Goal: Information Seeking & Learning: Learn about a topic

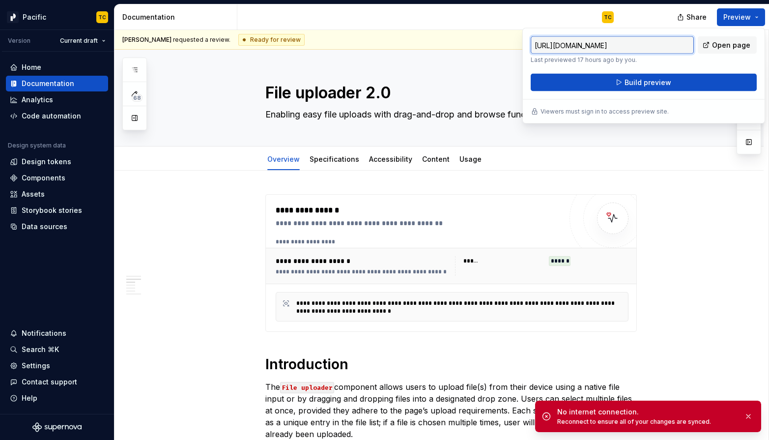
scroll to position [662, 0]
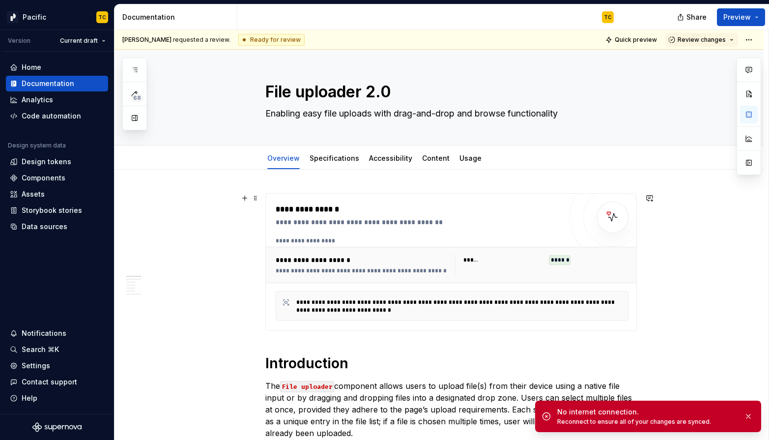
scroll to position [0, 0]
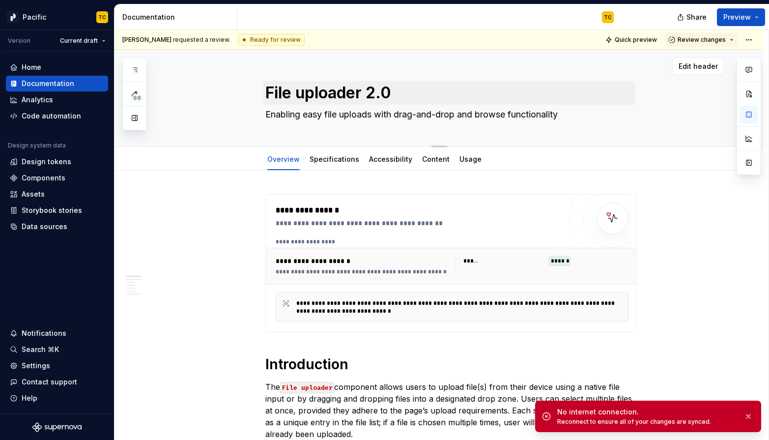
type textarea "*"
click at [460, 163] on link "Usage" at bounding box center [471, 159] width 22 height 8
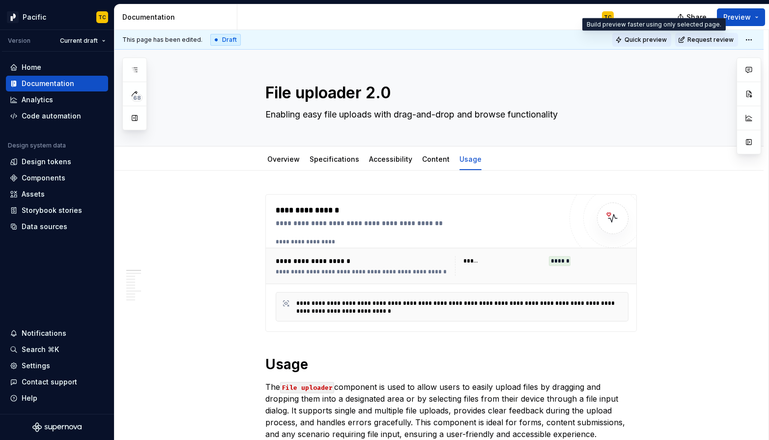
click at [651, 42] on span "Quick preview" at bounding box center [646, 40] width 42 height 8
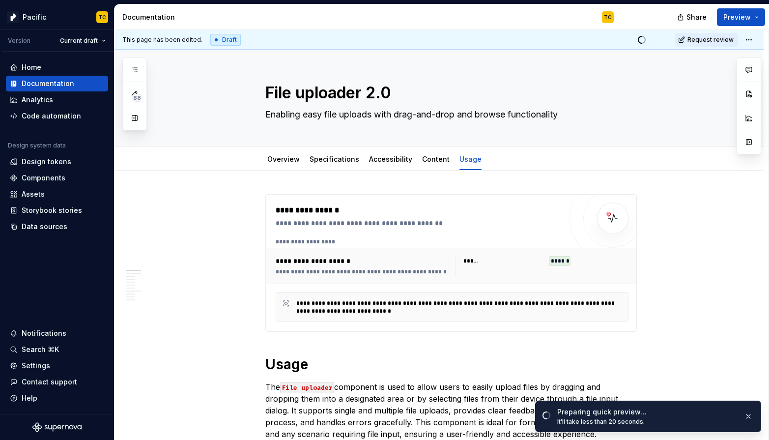
type textarea "*"
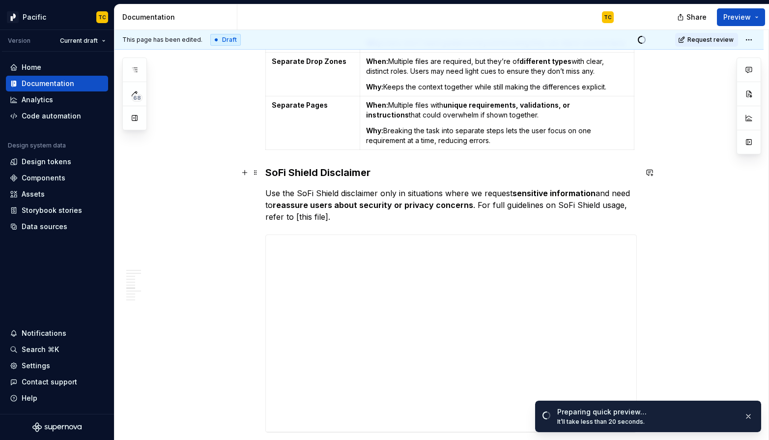
scroll to position [2329, 0]
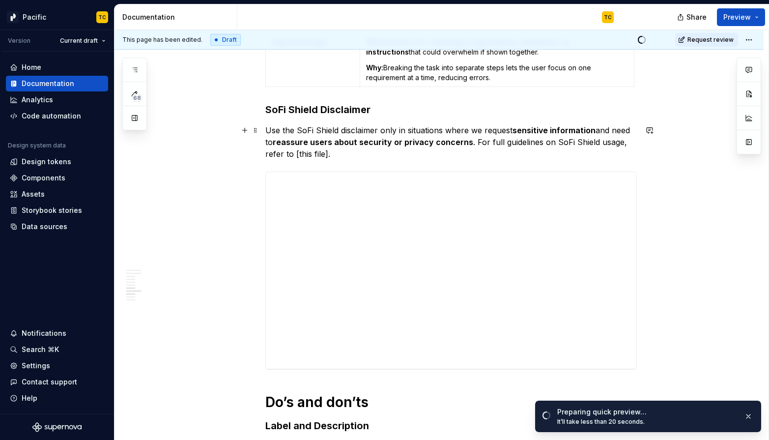
click at [300, 151] on p "Use the SoFi Shield disclaimer only in situations where we request sensitive in…" at bounding box center [451, 141] width 372 height 35
click at [324, 153] on p "Use the SoFi Shield disclaimer only in situations where we request sensitive in…" at bounding box center [451, 141] width 372 height 35
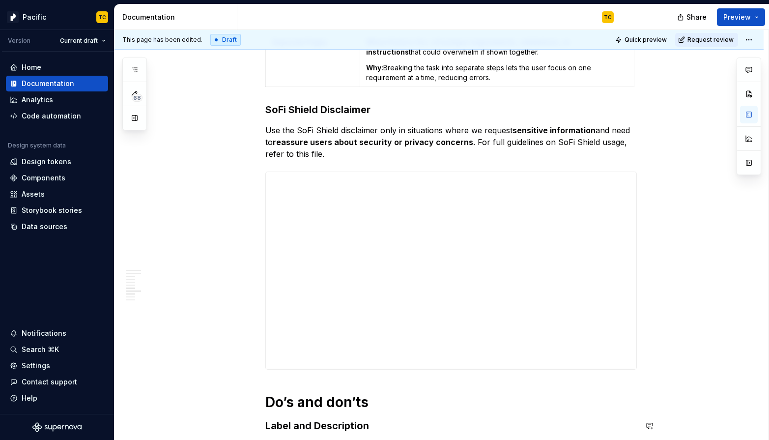
type textarea "*"
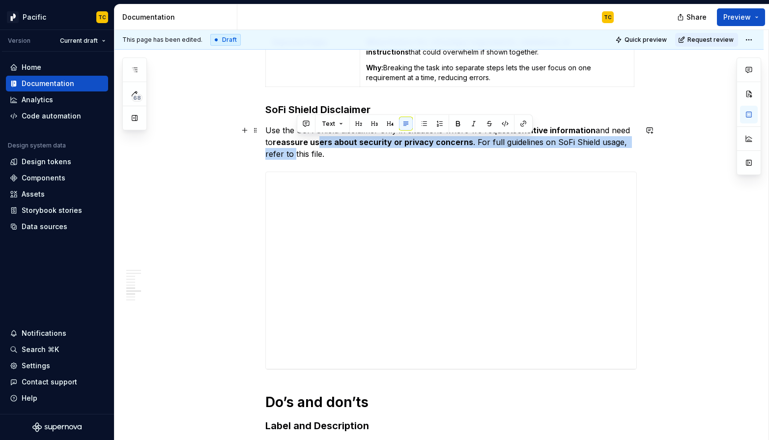
drag, startPoint x: 297, startPoint y: 152, endPoint x: 322, endPoint y: 147, distance: 25.5
click at [322, 147] on p "Use the SoFi Shield disclaimer only in situations where we request sensitive in…" at bounding box center [451, 141] width 372 height 35
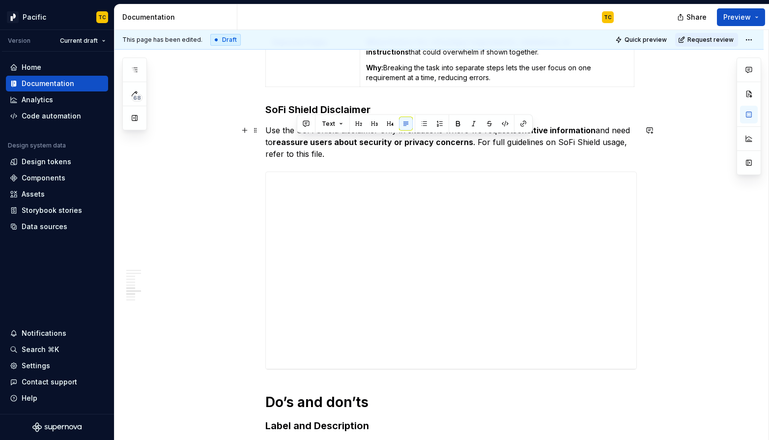
click at [322, 154] on p "Use the SoFi Shield disclaimer only in situations where we request sensitive in…" at bounding box center [451, 141] width 372 height 35
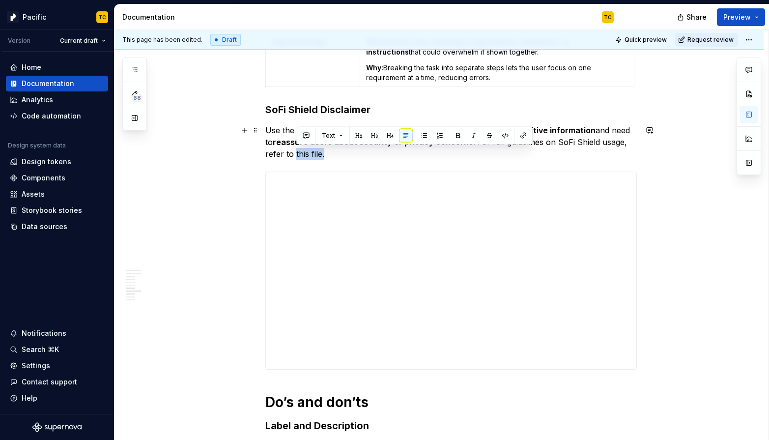
drag, startPoint x: 322, startPoint y: 154, endPoint x: 297, endPoint y: 153, distance: 25.1
click at [297, 153] on p "Use the SoFi Shield disclaimer only in situations where we request sensitive in…" at bounding box center [451, 141] width 372 height 35
click at [520, 133] on button "button" at bounding box center [524, 136] width 14 height 14
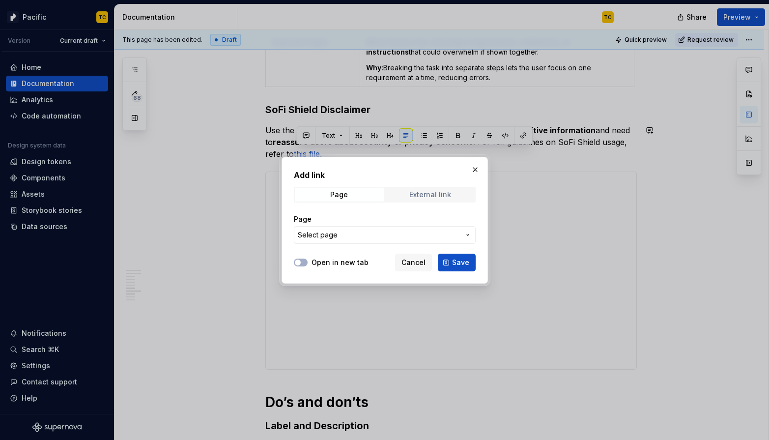
click at [419, 192] on div "External link" at bounding box center [430, 195] width 42 height 8
click at [388, 238] on input "URL" at bounding box center [385, 235] width 182 height 18
paste input "[URL][DOMAIN_NAME]"
type input "[URL][DOMAIN_NAME]"
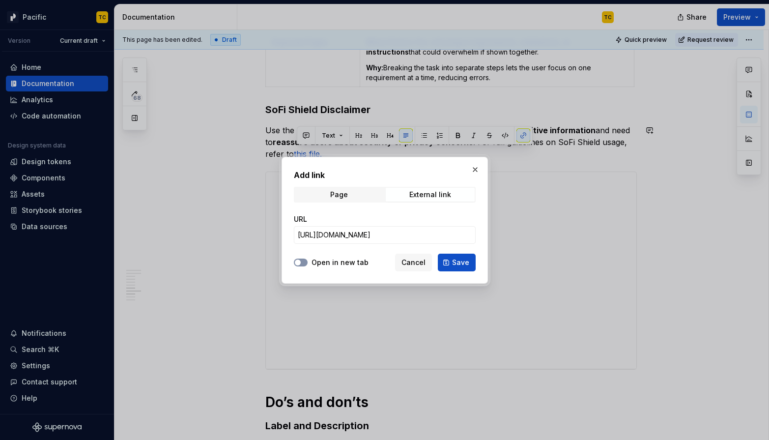
scroll to position [0, 0]
click at [301, 264] on button "Open in new tab" at bounding box center [301, 263] width 14 height 8
click at [466, 260] on span "Save" at bounding box center [460, 263] width 17 height 10
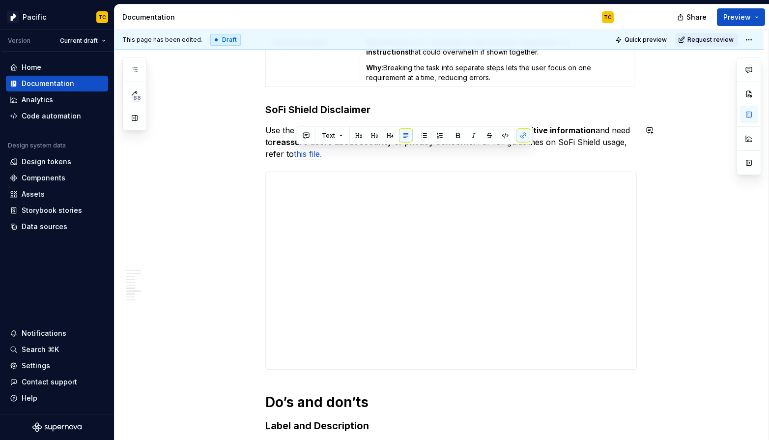
click at [582, 137] on p "Use the SoFi Shield disclaimer only in situations where we request sensitive in…" at bounding box center [451, 141] width 372 height 35
click at [319, 154] on link "this file." at bounding box center [308, 154] width 28 height 10
click at [498, 139] on p "Use the SoFi Shield disclaimer only in situations where we request sensitive in…" at bounding box center [451, 141] width 372 height 35
click at [657, 39] on span "Quick preview" at bounding box center [646, 40] width 42 height 8
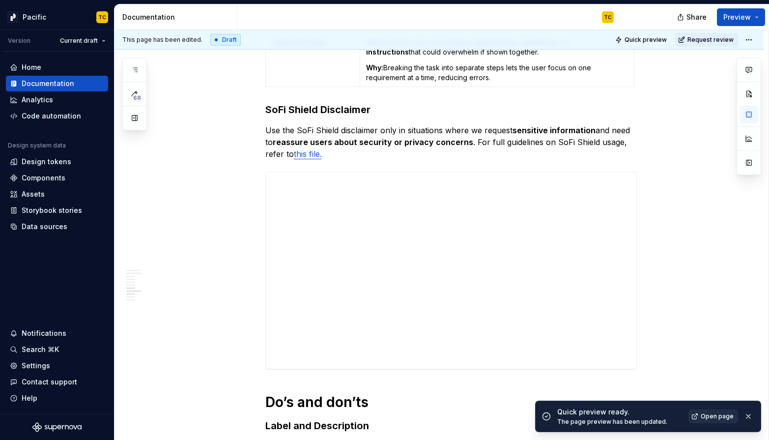
click at [704, 415] on span "Open page" at bounding box center [717, 416] width 33 height 8
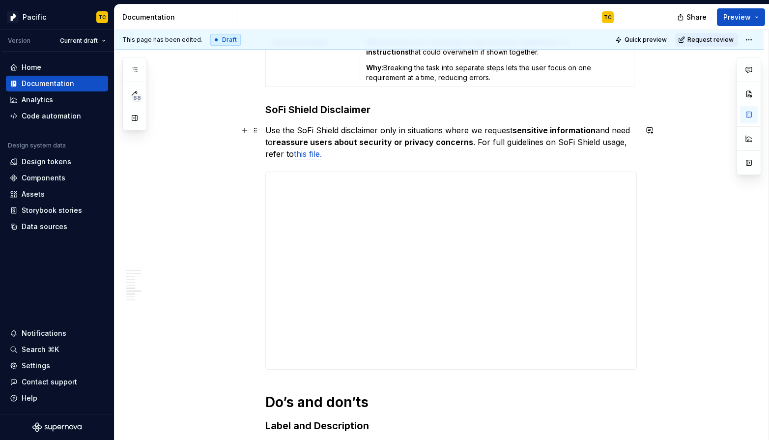
click at [476, 145] on p "Use the SoFi Shield disclaimer only in situations where we request sensitive in…" at bounding box center [451, 141] width 372 height 35
click at [475, 143] on p "Use the SoFi Shield disclaimer only in situations where we request sensitive in…" at bounding box center [451, 141] width 372 height 35
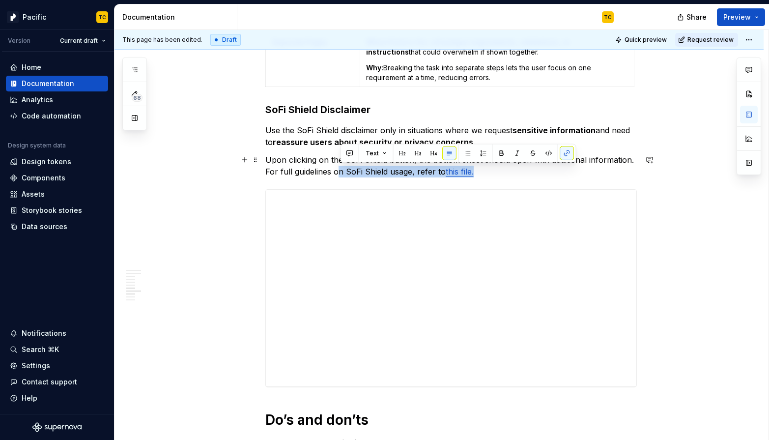
drag, startPoint x: 486, startPoint y: 171, endPoint x: 340, endPoint y: 171, distance: 146.0
click at [340, 171] on p "Upon clicking on the SoFi Shield button, the bottom sheet should open with addi…" at bounding box center [451, 166] width 372 height 24
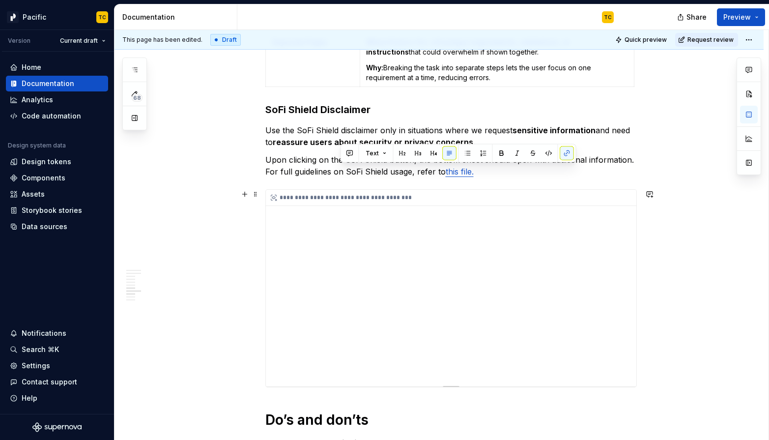
click at [298, 211] on div "**********" at bounding box center [451, 288] width 371 height 197
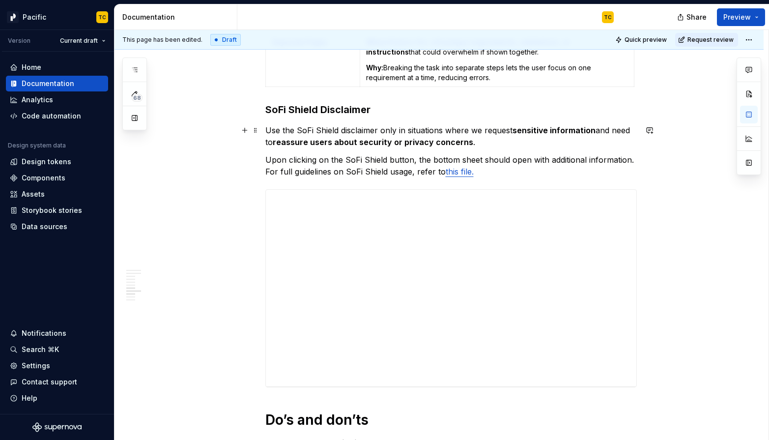
click at [341, 128] on p "Use the SoFi Shield disclaimer only in situations where we request sensitive in…" at bounding box center [451, 136] width 372 height 24
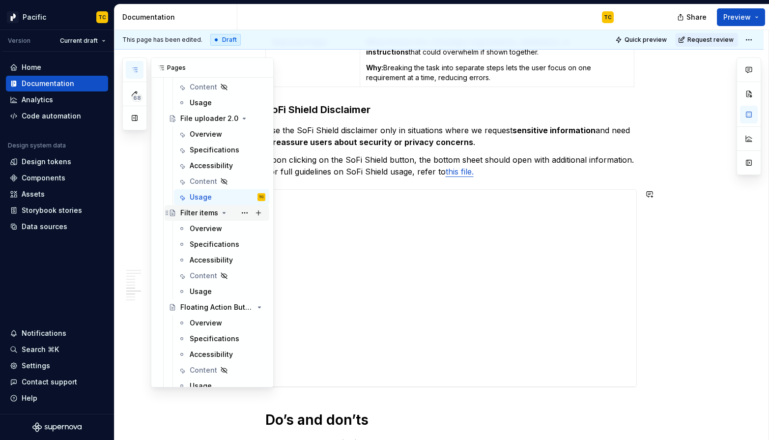
scroll to position [2834, 0]
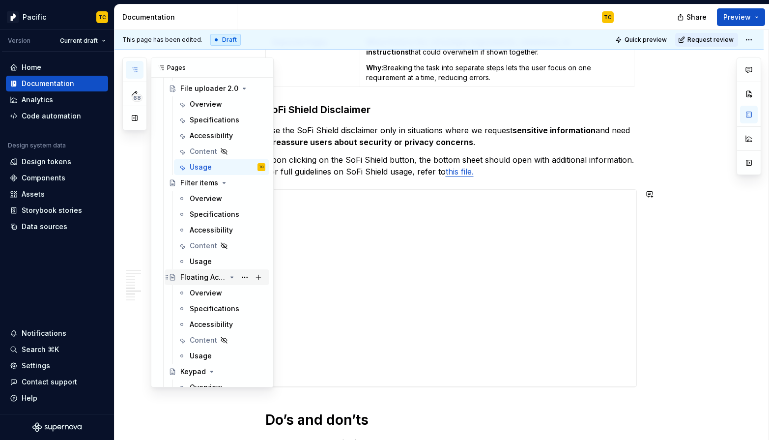
click at [195, 278] on div "Floating Action Button (FAB)" at bounding box center [203, 277] width 46 height 10
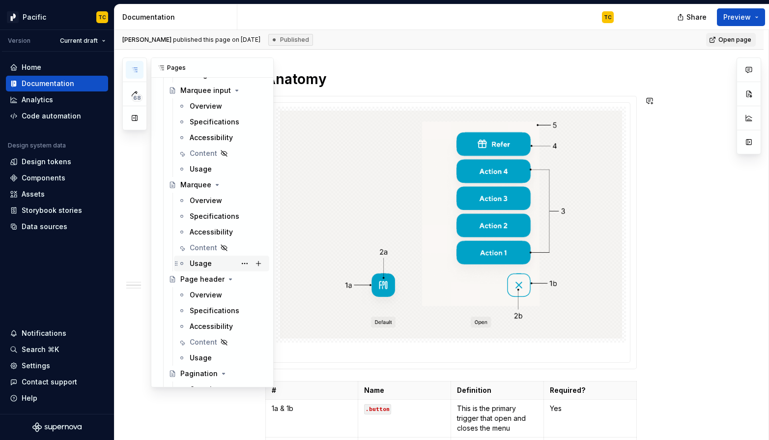
scroll to position [3409, 0]
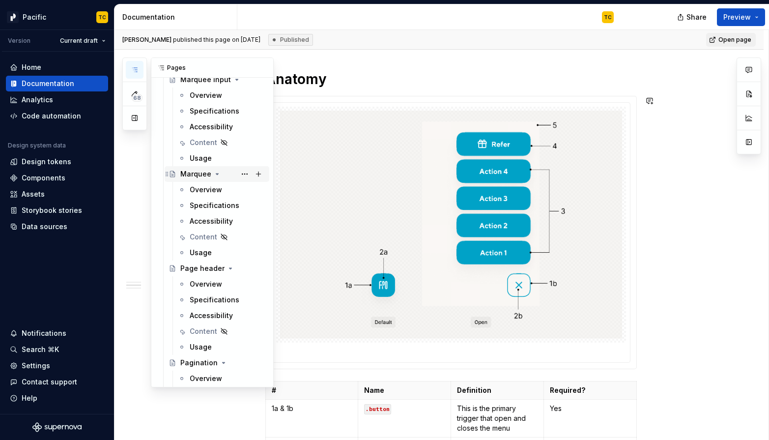
click at [189, 175] on div "Marquee" at bounding box center [195, 174] width 31 height 10
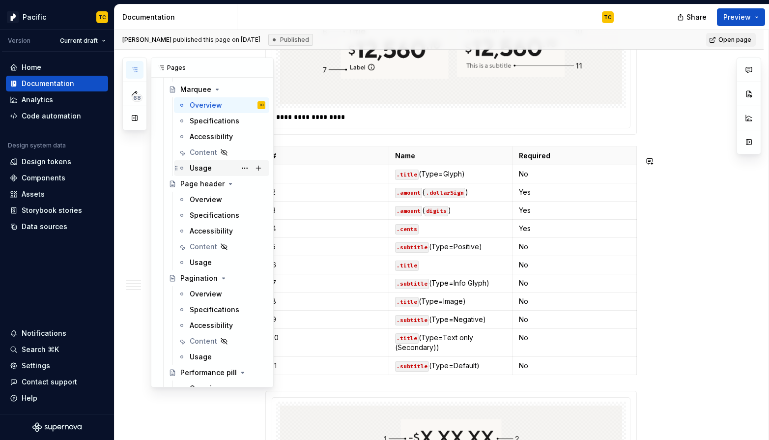
scroll to position [3576, 0]
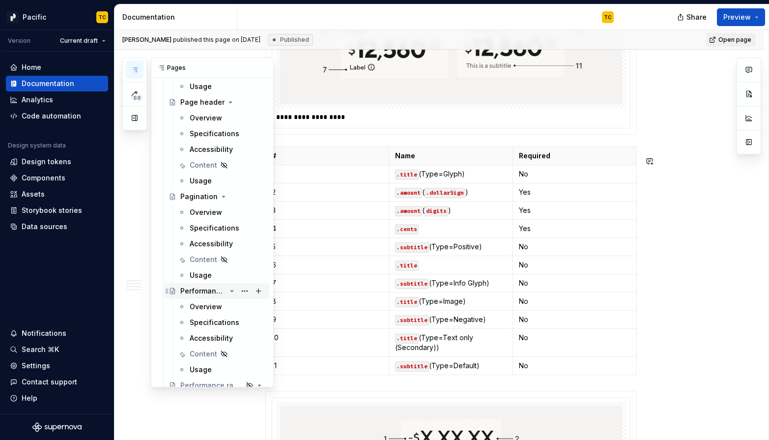
click at [203, 292] on div "Performance pill" at bounding box center [203, 291] width 46 height 10
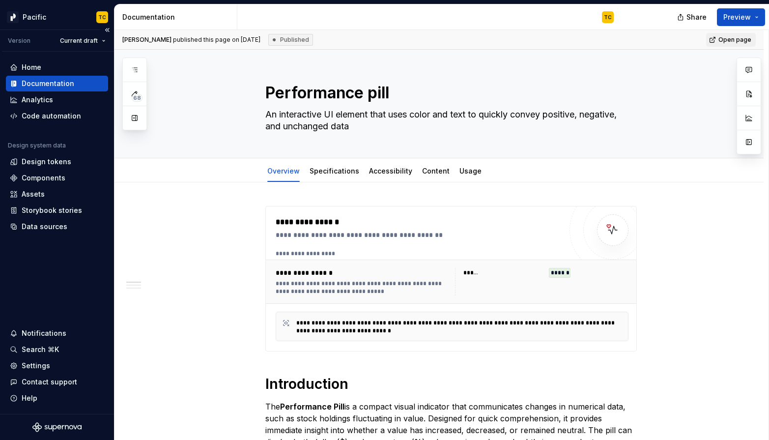
click at [47, 81] on div "Documentation" at bounding box center [48, 84] width 53 height 10
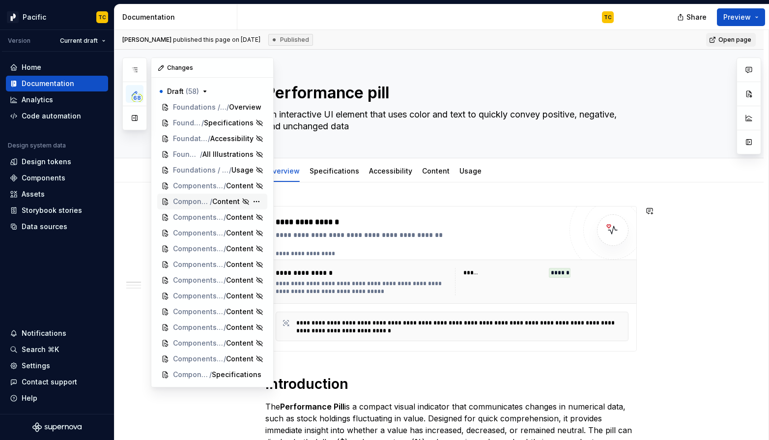
click at [194, 200] on span "Components / Action sheet" at bounding box center [191, 202] width 37 height 10
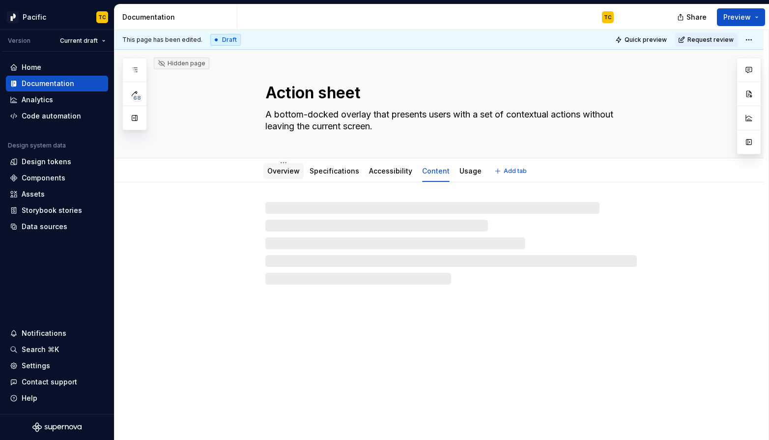
click at [273, 175] on link "Overview" at bounding box center [283, 171] width 32 height 8
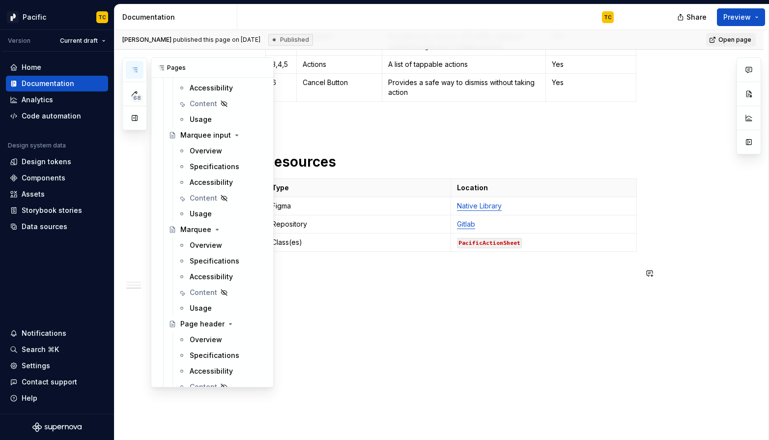
scroll to position [3322, 0]
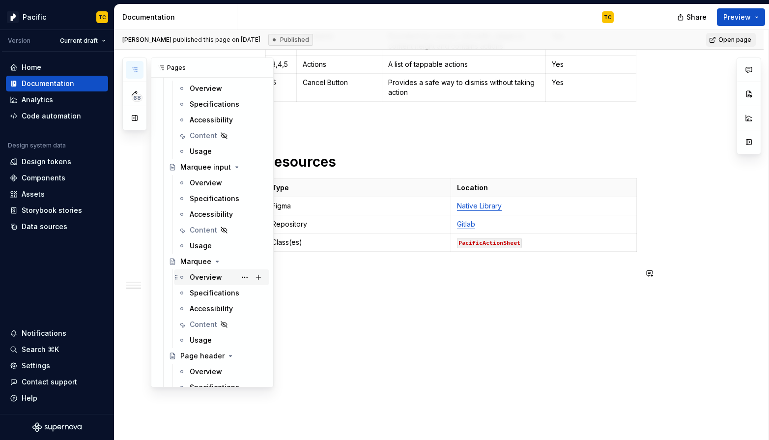
click at [197, 277] on div "Overview" at bounding box center [206, 277] width 32 height 10
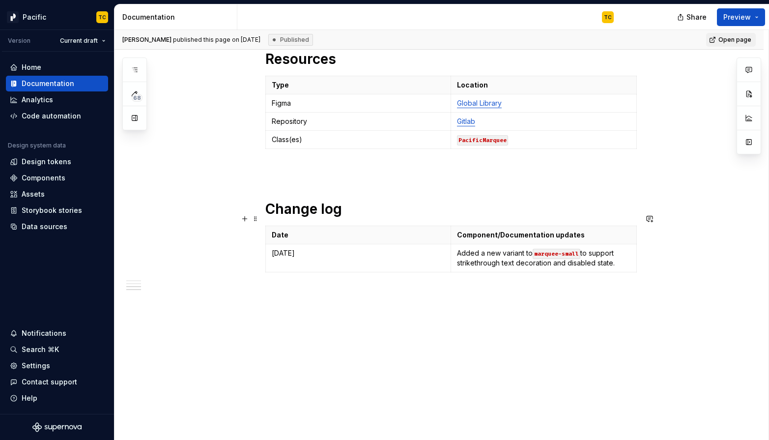
scroll to position [2264, 0]
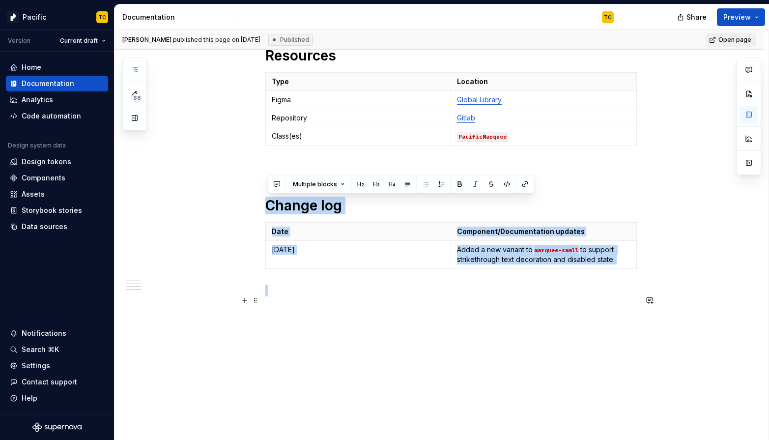
drag, startPoint x: 268, startPoint y: 206, endPoint x: 375, endPoint y: 291, distance: 136.3
copy div "Change log Date Component/Documentation updates [DATE] Added a new variant to m…"
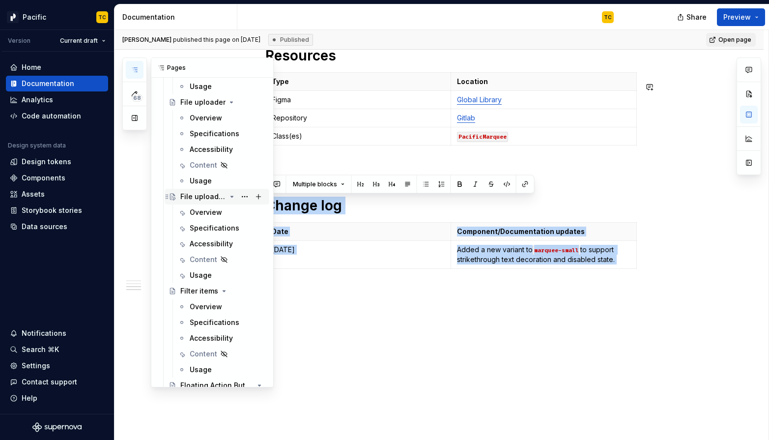
scroll to position [2722, 0]
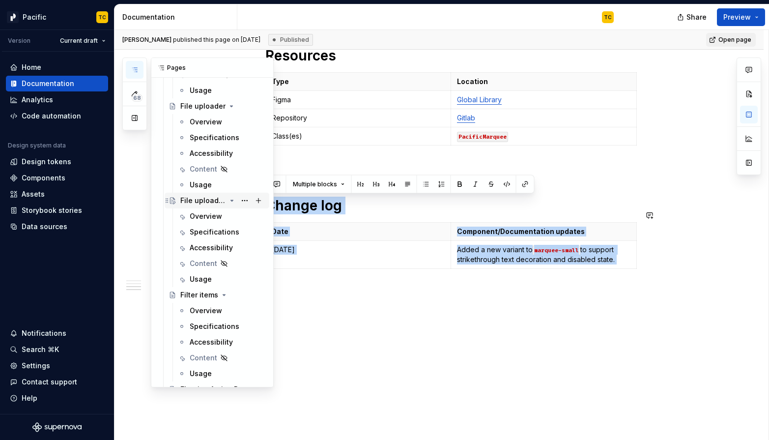
click at [194, 198] on div "File uploader 2.0" at bounding box center [203, 201] width 46 height 10
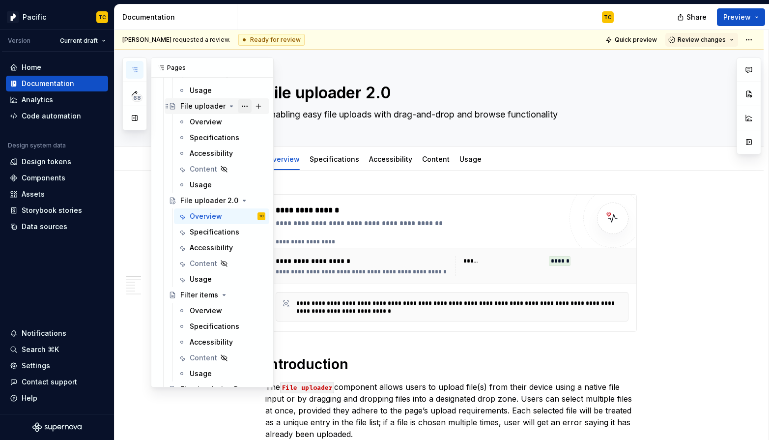
click at [240, 104] on button "Page tree" at bounding box center [245, 106] width 14 height 14
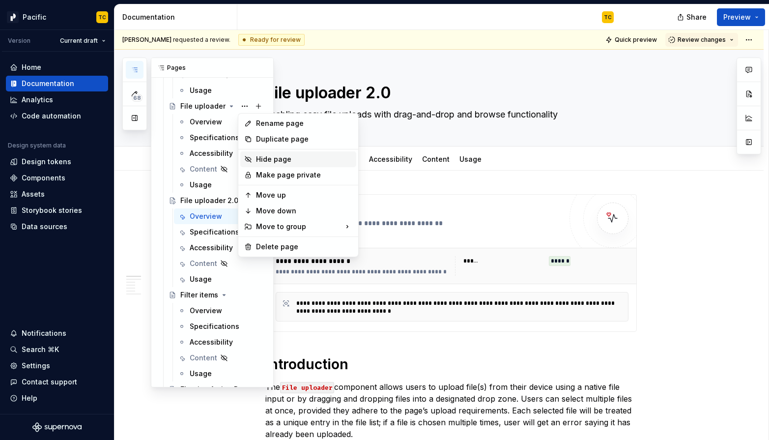
click at [254, 159] on div "Hide page" at bounding box center [298, 159] width 116 height 16
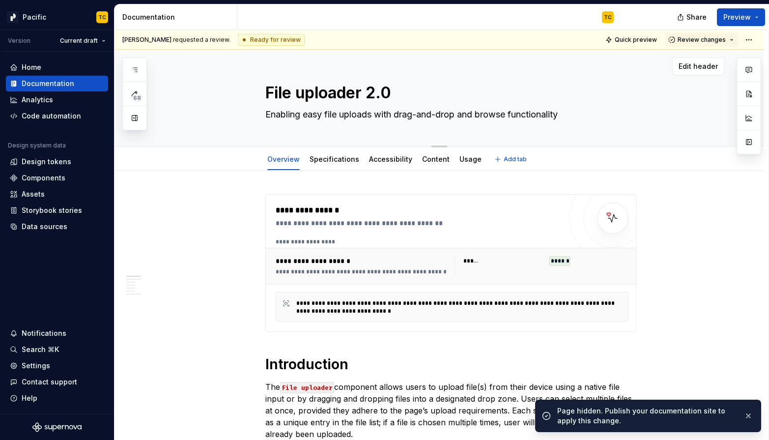
click at [376, 93] on textarea "File uploader 2.0" at bounding box center [449, 93] width 372 height 24
click at [372, 93] on textarea "File uploader 2.0" at bounding box center [449, 93] width 372 height 24
drag, startPoint x: 372, startPoint y: 92, endPoint x: 411, endPoint y: 92, distance: 39.3
click at [411, 92] on textarea "File uploader 2.0" at bounding box center [449, 93] width 372 height 24
type textarea "*"
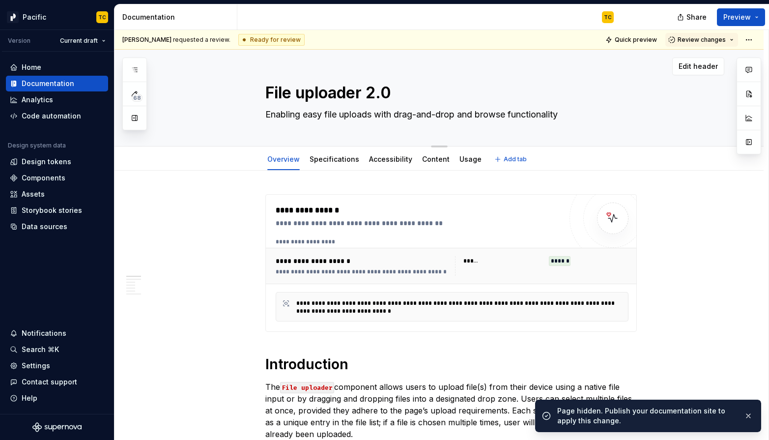
type textarea "File uploader"
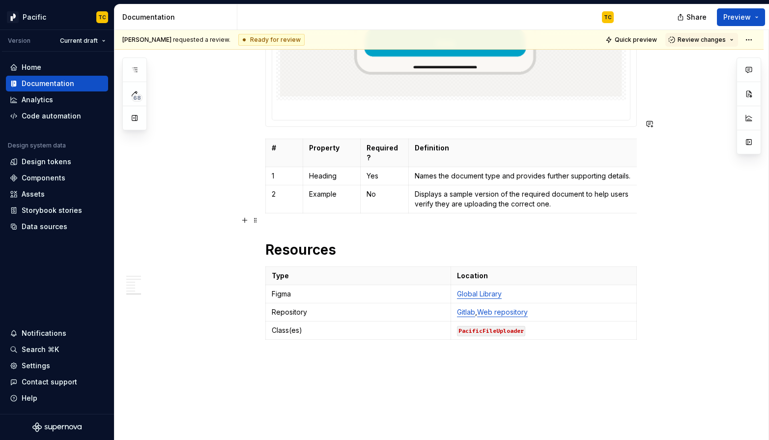
scroll to position [2967, 0]
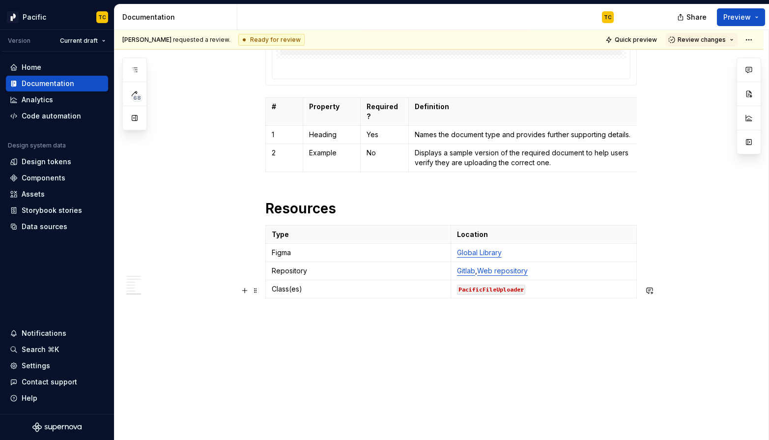
type textarea "*"
type textarea "File uploader"
click at [350, 314] on p at bounding box center [451, 320] width 372 height 12
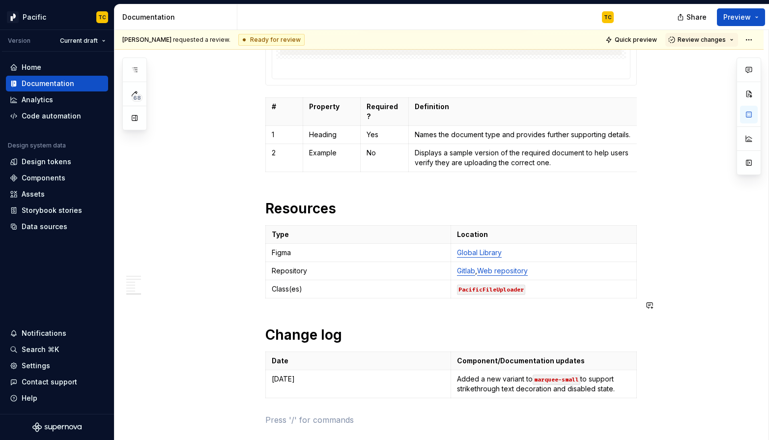
click at [295, 374] on p "[DATE]" at bounding box center [358, 379] width 173 height 10
drag, startPoint x: 462, startPoint y: 350, endPoint x: 623, endPoint y: 355, distance: 160.8
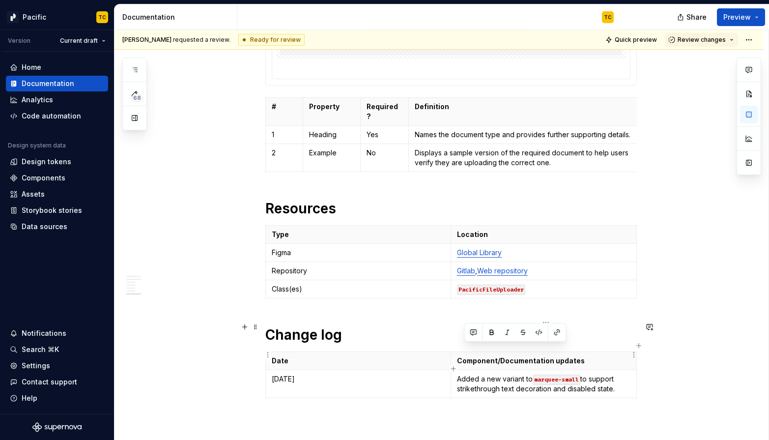
click at [623, 374] on p "Added a new variant to marquee-small to support strikethrough text decoration a…" at bounding box center [544, 384] width 174 height 20
click at [615, 374] on p "Reconfigured the component to support the following properties: having multiple…" at bounding box center [544, 388] width 174 height 29
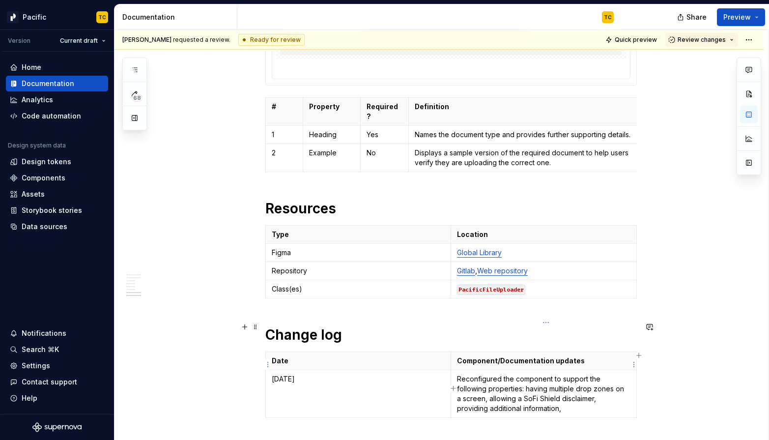
click at [491, 374] on p "Reconfigured the component to support the following properties: having multiple…" at bounding box center [544, 393] width 174 height 39
click at [570, 374] on p "Reconfigured the component to support the following properties: having multiple…" at bounding box center [544, 393] width 174 height 39
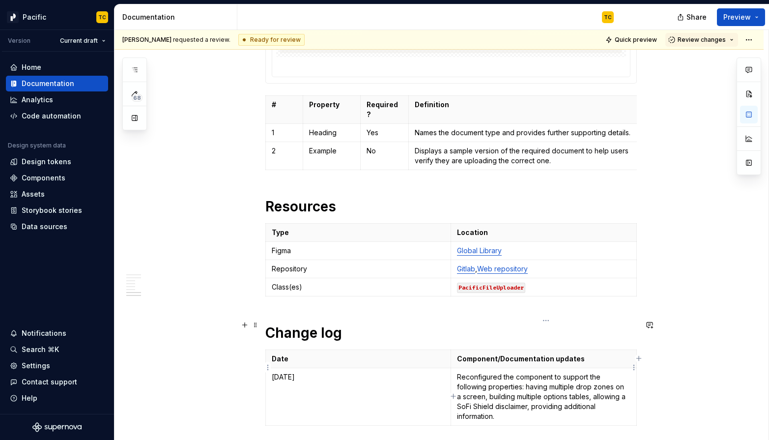
click at [534, 377] on p "Reconfigured the component to support the following properties: having multiple…" at bounding box center [544, 396] width 174 height 49
click at [537, 388] on p "Reconfigured the component to support the following properties: having multiple…" at bounding box center [544, 396] width 174 height 49
click at [501, 384] on p "Reconfigured the component to support the following properties: having multiple…" at bounding box center [544, 396] width 174 height 49
click at [499, 427] on p "Provided" at bounding box center [544, 432] width 174 height 10
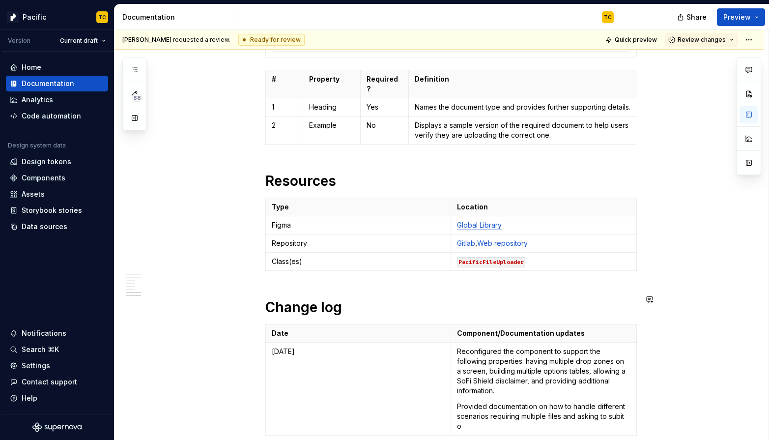
scroll to position [3004, 0]
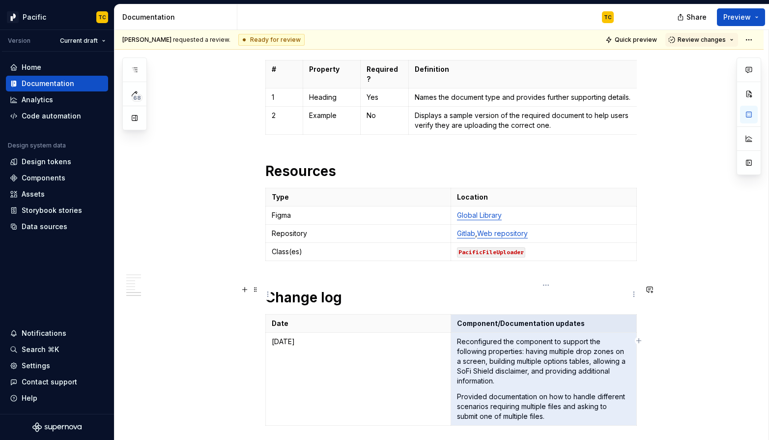
drag, startPoint x: 553, startPoint y: 388, endPoint x: 466, endPoint y: 296, distance: 125.5
click at [466, 315] on tbody "Date Component/Documentation updates [DATE] Reconfigured the component to suppo…" at bounding box center [450, 370] width 371 height 111
click at [512, 350] on p "Reconfigured the component to support the following properties: having multiple…" at bounding box center [544, 361] width 174 height 49
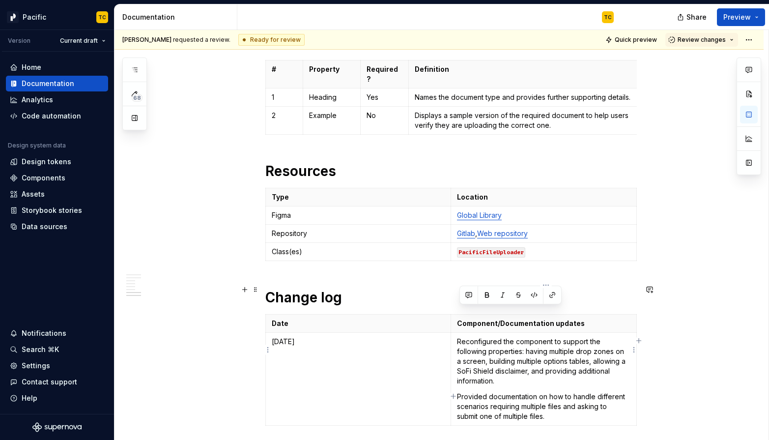
drag, startPoint x: 556, startPoint y: 384, endPoint x: 461, endPoint y: 311, distance: 120.5
click at [460, 333] on td "Reconfigured the component to support the following properties: having multiple…" at bounding box center [544, 379] width 186 height 93
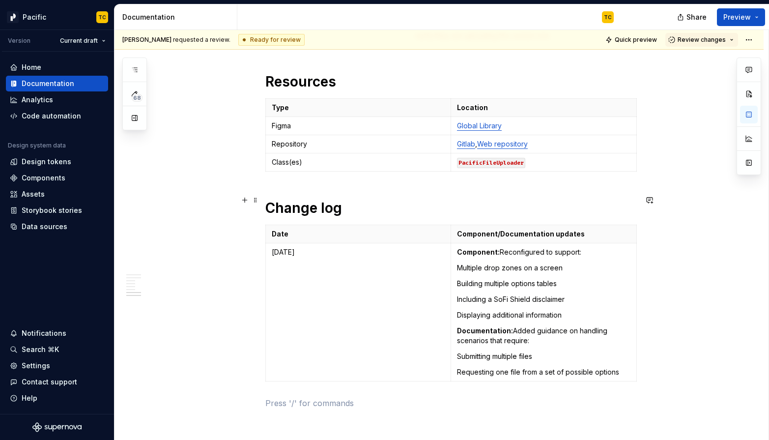
scroll to position [3097, 0]
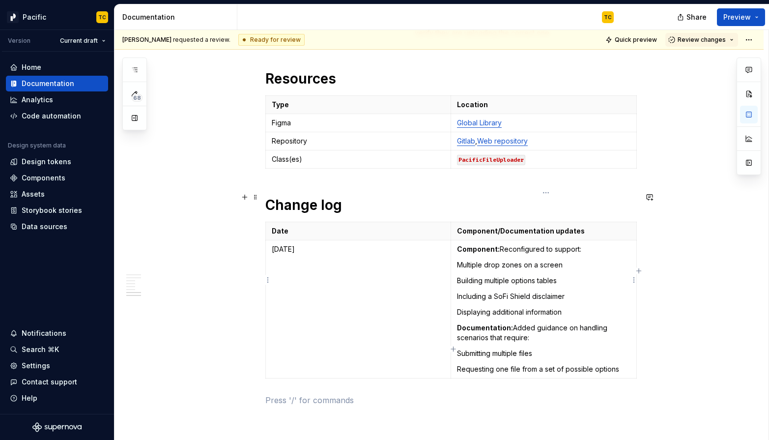
click at [461, 260] on p "Multiple drop zones on a screen" at bounding box center [544, 265] width 174 height 10
drag, startPoint x: 503, startPoint y: 220, endPoint x: 463, endPoint y: 219, distance: 40.8
click at [463, 244] on p "Component: Reconfigured to support:" at bounding box center [544, 249] width 174 height 10
click at [503, 244] on p "Reconfigured to support:" at bounding box center [544, 249] width 174 height 10
click at [461, 260] on p "Multiple drop zones on a screen" at bounding box center [544, 265] width 174 height 10
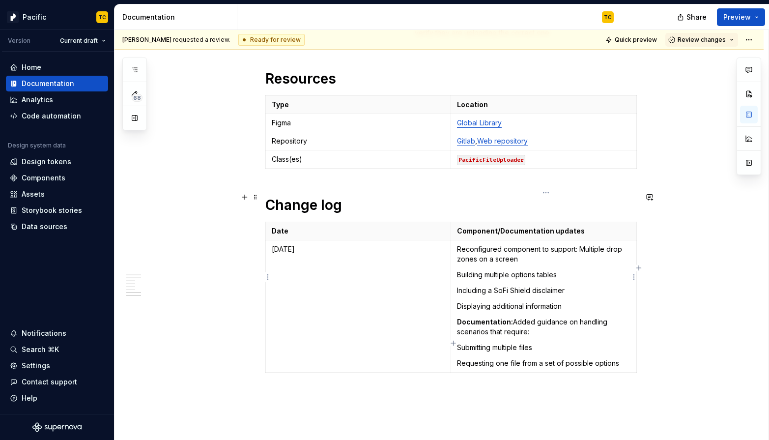
click at [465, 270] on p "Building multiple options tables" at bounding box center [544, 275] width 174 height 10
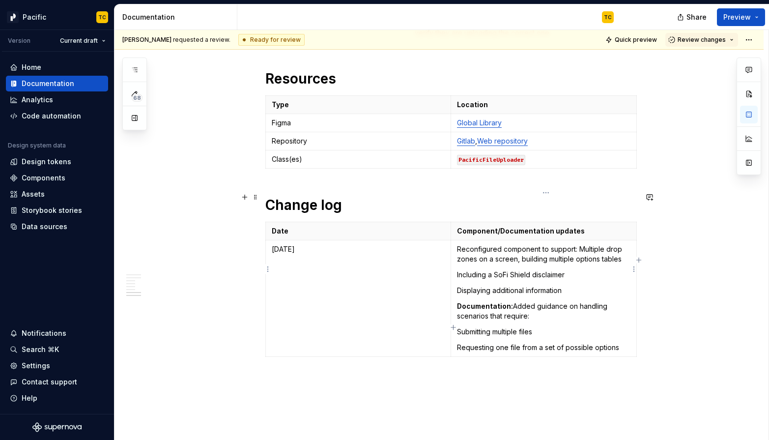
click at [462, 270] on p "Including a SoFi Shield disclaimer" at bounding box center [544, 275] width 174 height 10
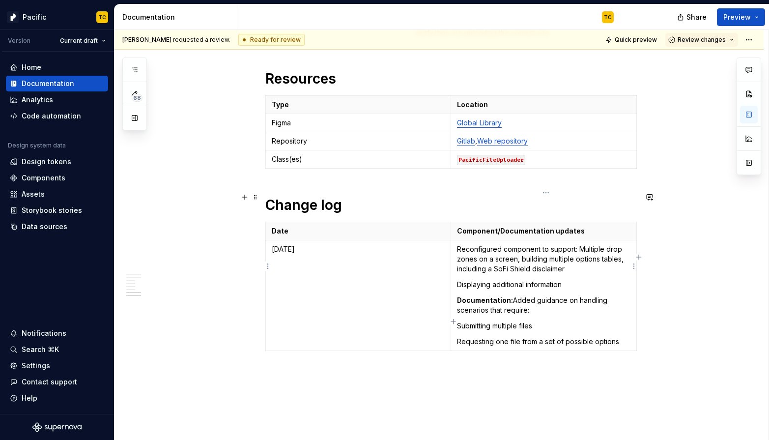
click at [463, 280] on p "Displaying additional information" at bounding box center [544, 285] width 174 height 10
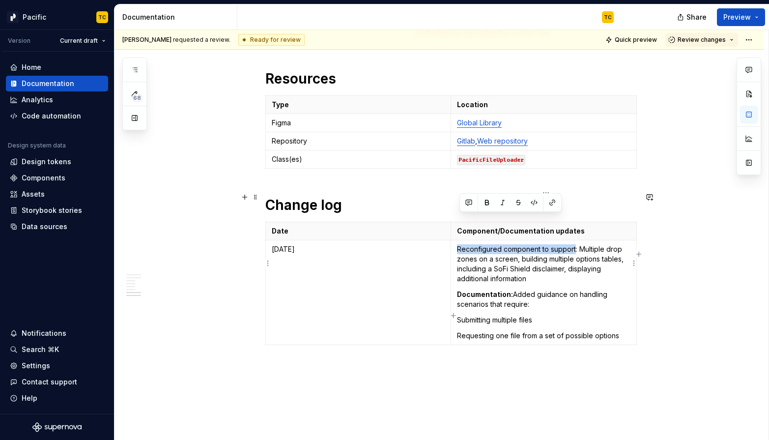
drag, startPoint x: 578, startPoint y: 220, endPoint x: 459, endPoint y: 215, distance: 119.0
click at [459, 244] on p "Reconfigured component to support: Multiple drop zones on a screen, building mu…" at bounding box center [544, 263] width 174 height 39
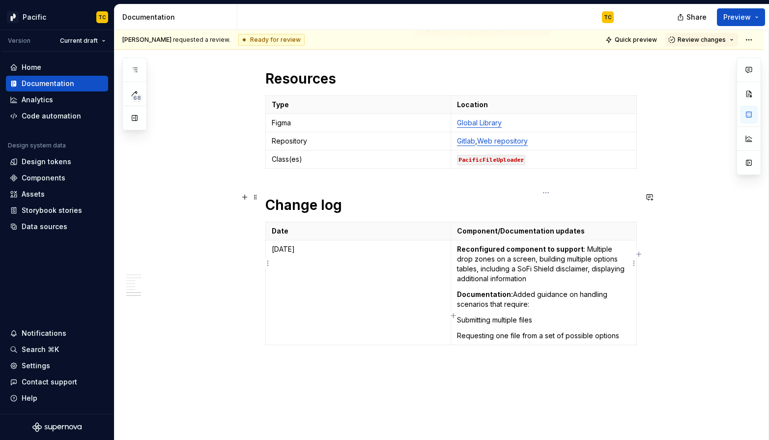
click at [510, 290] on strong "Documentation:" at bounding box center [485, 294] width 56 height 8
drag, startPoint x: 563, startPoint y: 264, endPoint x: 459, endPoint y: 266, distance: 103.7
click at [459, 266] on td "Reconfigured component to support : Multiple drop zones on a screen, building m…" at bounding box center [544, 292] width 186 height 105
click at [484, 290] on p "Added guidance on handling scenarios that require:" at bounding box center [544, 295] width 174 height 10
click at [459, 291] on td "Reconfigured component to support : Multiple drop zones on a screen, building m…" at bounding box center [544, 292] width 186 height 105
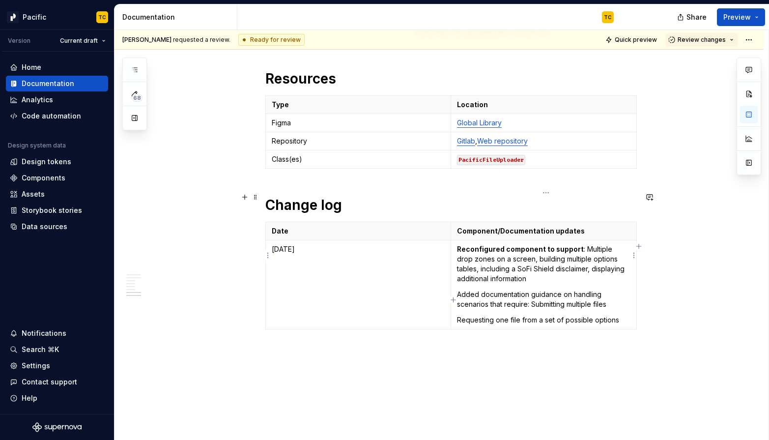
click at [464, 315] on p "Requesting one file from a set of possible options" at bounding box center [544, 320] width 174 height 10
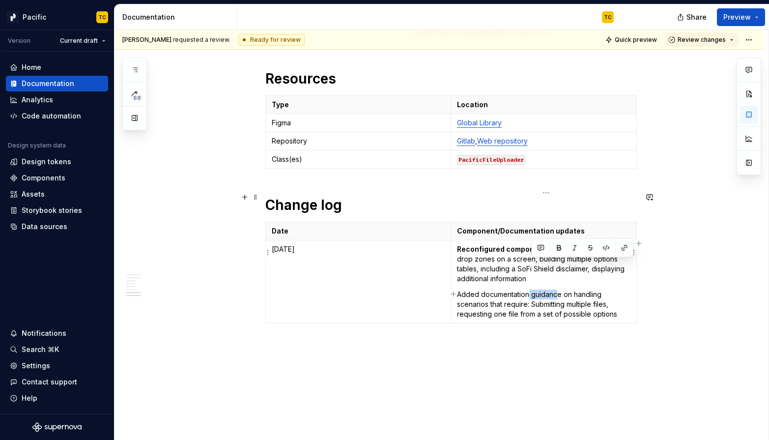
drag, startPoint x: 531, startPoint y: 266, endPoint x: 561, endPoint y: 266, distance: 30.0
click at [561, 290] on p "Added documentation guidance on handling scenarios that require: Submitting mul…" at bounding box center [544, 304] width 174 height 29
click at [571, 290] on p "Added documentation guidance on handling scenarios that require: Submitting mul…" at bounding box center [544, 304] width 174 height 29
drag, startPoint x: 572, startPoint y: 265, endPoint x: 530, endPoint y: 273, distance: 42.9
click at [530, 290] on p "Added documentation guidance on handling scenarios that require: Submitting mul…" at bounding box center [544, 304] width 174 height 29
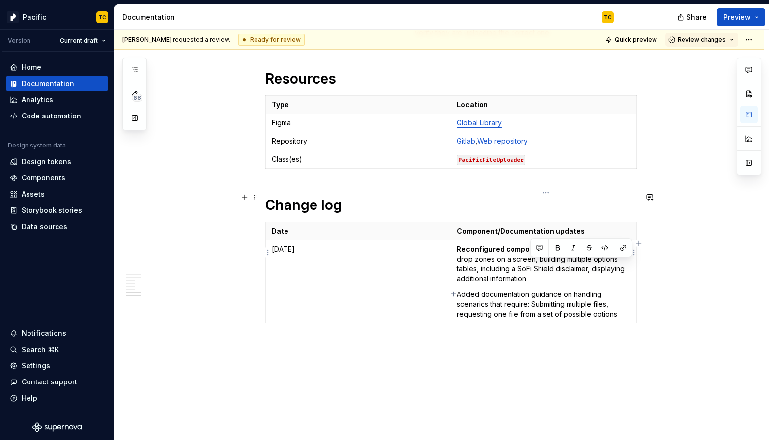
click at [544, 290] on p "Added documentation guidance on handling scenarios that require: Submitting mul…" at bounding box center [544, 304] width 174 height 29
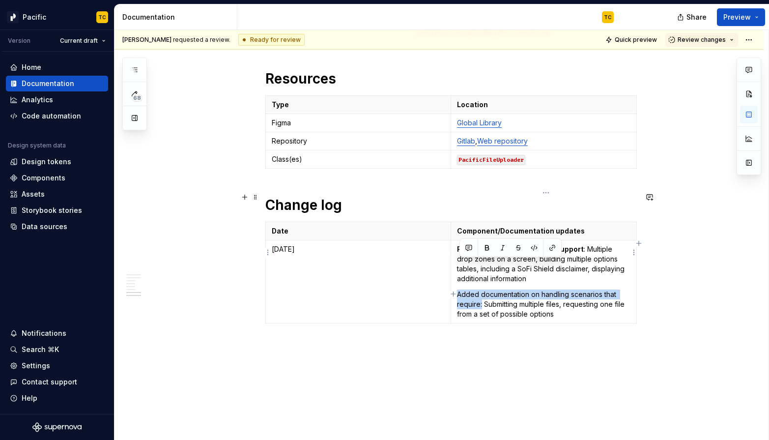
drag, startPoint x: 461, startPoint y: 263, endPoint x: 484, endPoint y: 270, distance: 24.3
click at [484, 290] on p "Added documentation on handling scenarios that require: Submitting multiple fil…" at bounding box center [544, 304] width 174 height 29
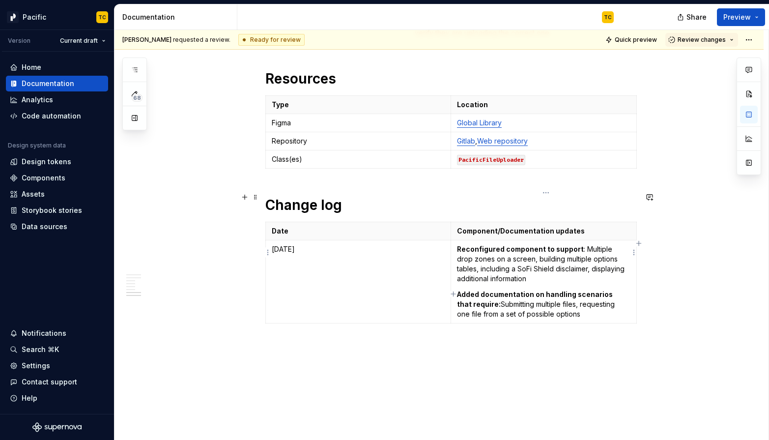
click at [499, 290] on p "Added documentation on handling scenarios that require: Submitting multiple fil…" at bounding box center [544, 304] width 174 height 29
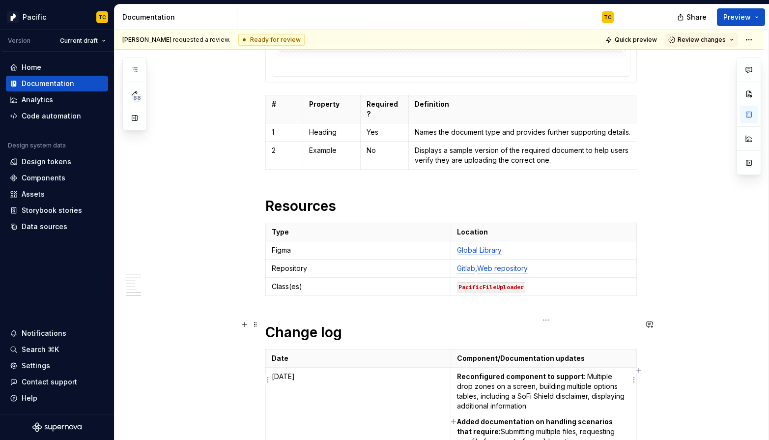
scroll to position [3122, 0]
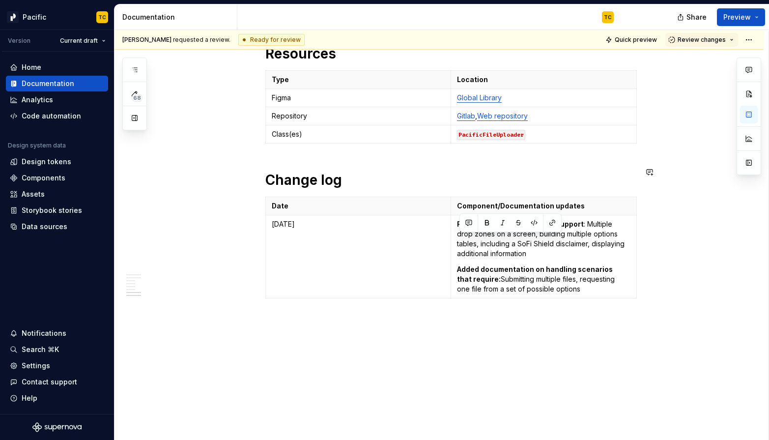
drag, startPoint x: 561, startPoint y: 413, endPoint x: 491, endPoint y: 378, distance: 78.5
click at [551, 264] on p "Added documentation on handling scenarios that require: Submitting multiple fil…" at bounding box center [544, 278] width 174 height 29
drag, startPoint x: 563, startPoint y: 260, endPoint x: 460, endPoint y: 198, distance: 120.8
click at [460, 215] on td "Reconfigured component to support : Multiple drop zones on a screen, building m…" at bounding box center [544, 256] width 186 height 83
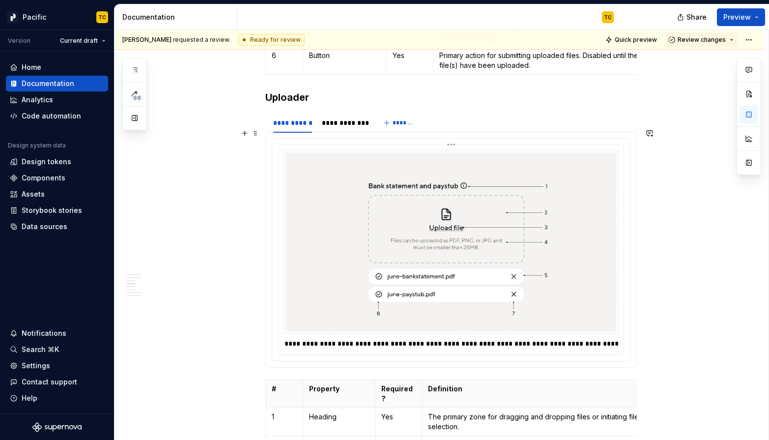
scroll to position [1575, 0]
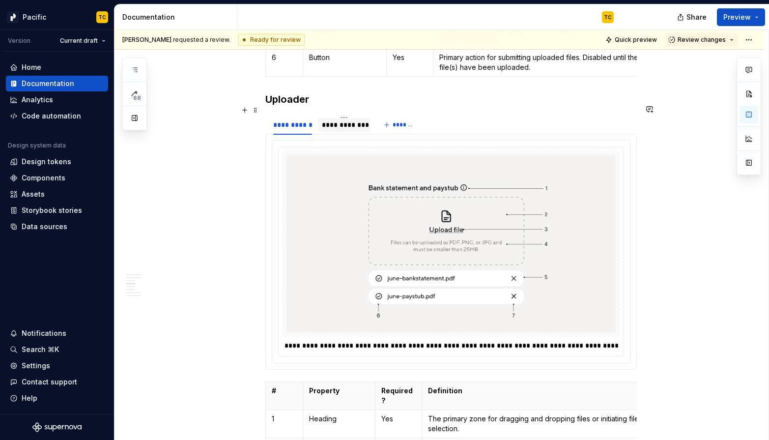
click at [329, 120] on div "**********" at bounding box center [344, 125] width 45 height 10
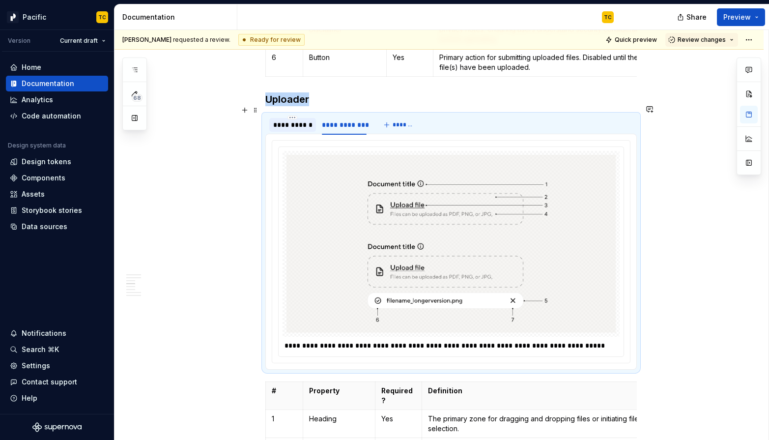
click at [292, 133] on div at bounding box center [292, 133] width 47 height 1
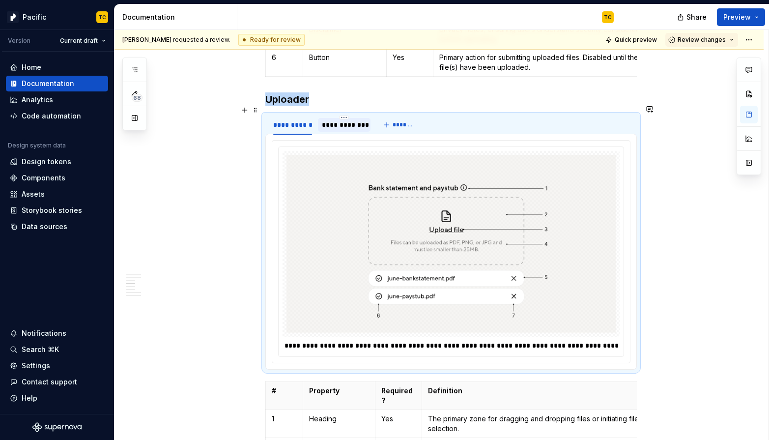
click at [333, 120] on div "**********" at bounding box center [344, 125] width 53 height 14
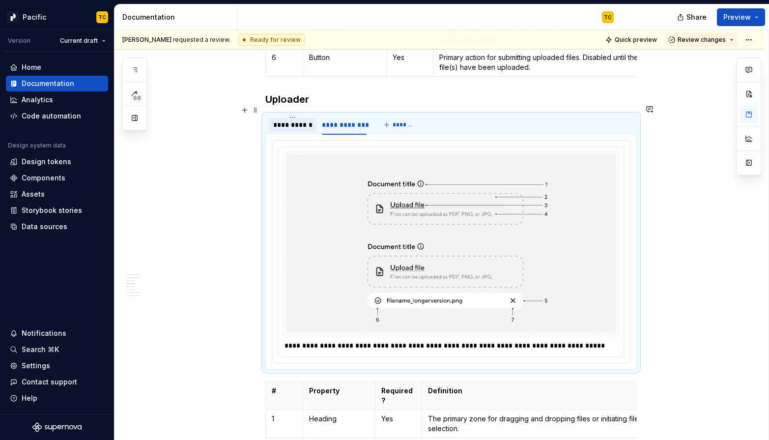
click at [298, 120] on div "**********" at bounding box center [292, 125] width 39 height 10
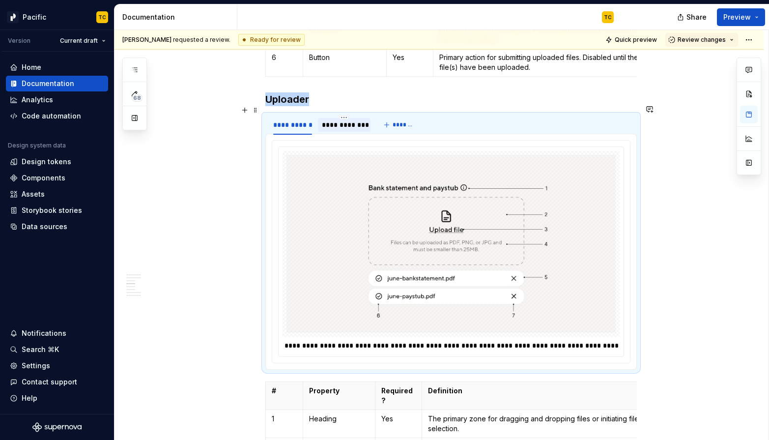
click at [329, 120] on div "**********" at bounding box center [344, 125] width 45 height 10
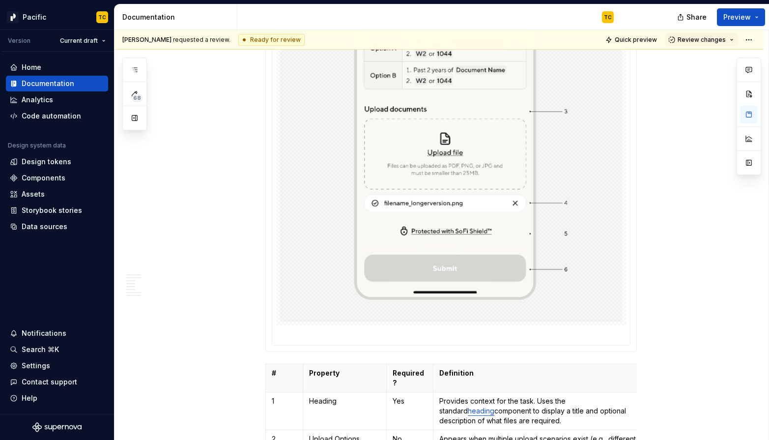
scroll to position [1055, 0]
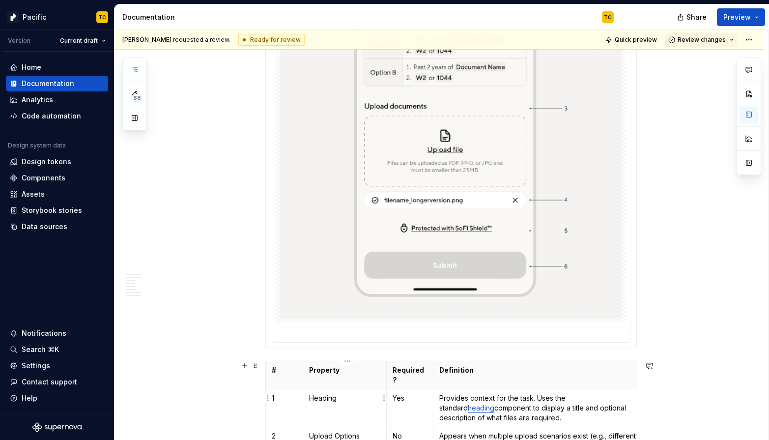
click at [330, 393] on p "Heading" at bounding box center [344, 398] width 71 height 10
click at [315, 392] on p "heading" at bounding box center [344, 397] width 71 height 10
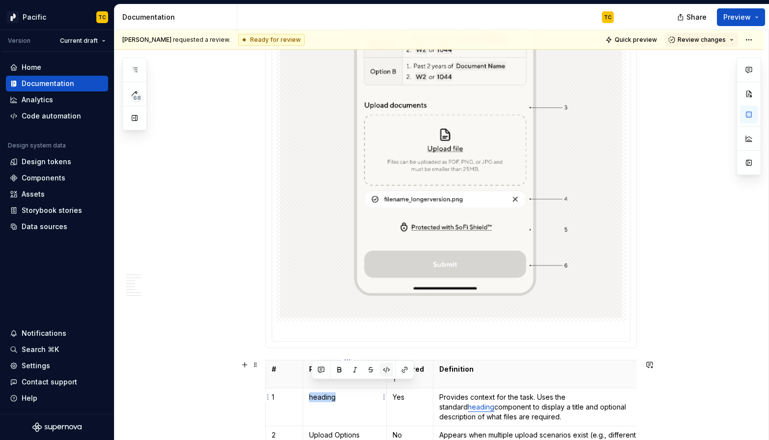
click at [384, 369] on button "button" at bounding box center [387, 370] width 14 height 14
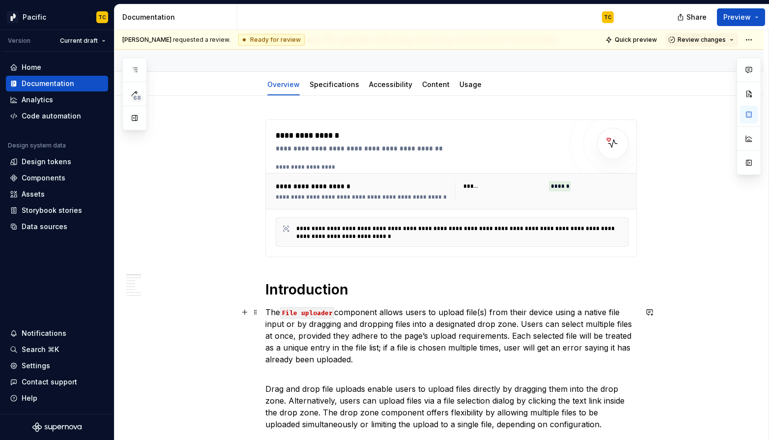
scroll to position [0, 0]
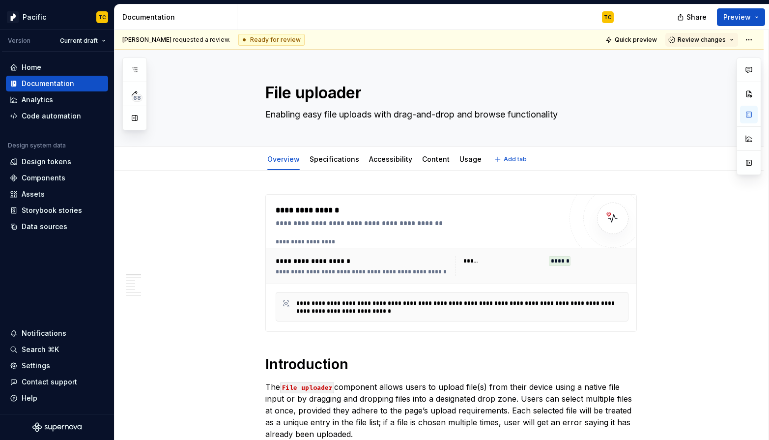
click at [337, 170] on div "Overview Specifications Accessibility Content Usage" at bounding box center [375, 161] width 230 height 27
click at [334, 163] on link "Specifications" at bounding box center [335, 159] width 50 height 8
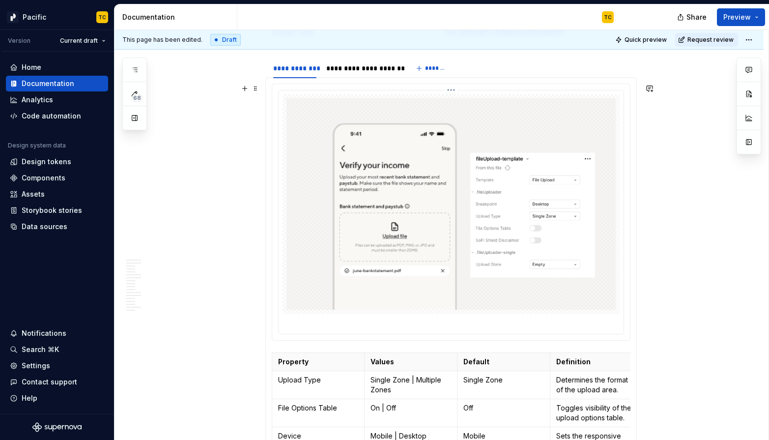
scroll to position [680, 0]
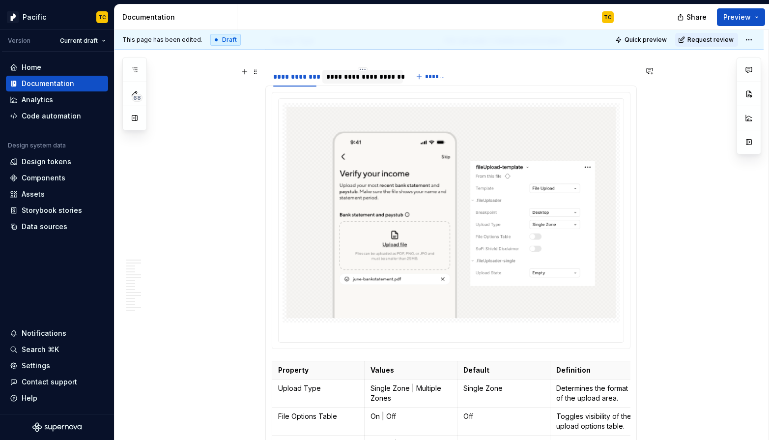
click at [354, 83] on div "**********" at bounding box center [362, 77] width 81 height 14
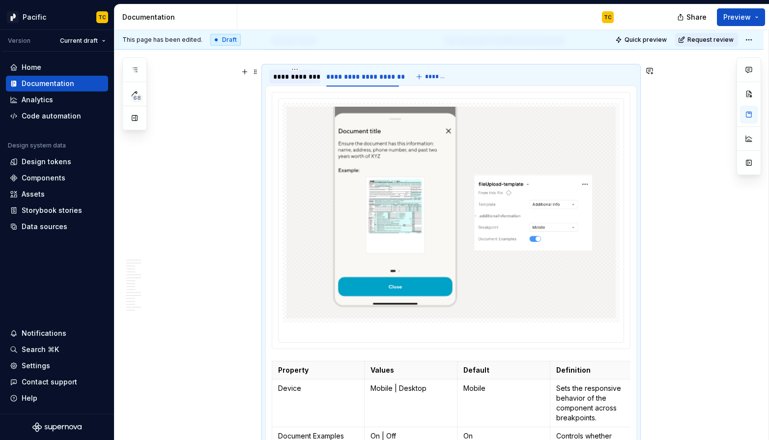
click at [312, 81] on div "**********" at bounding box center [295, 77] width 44 height 10
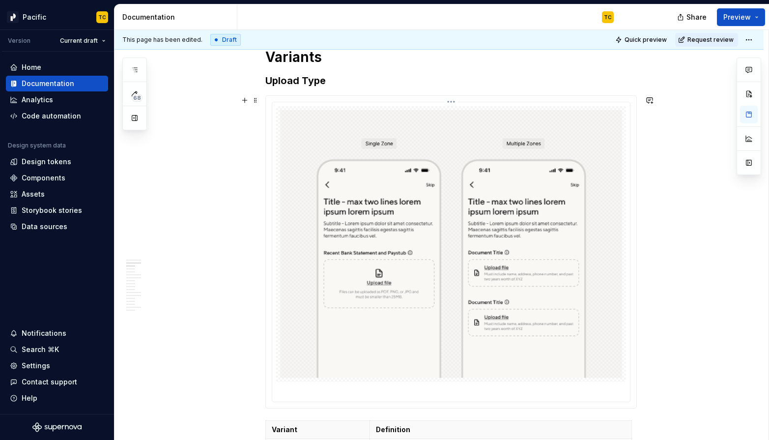
scroll to position [1223, 0]
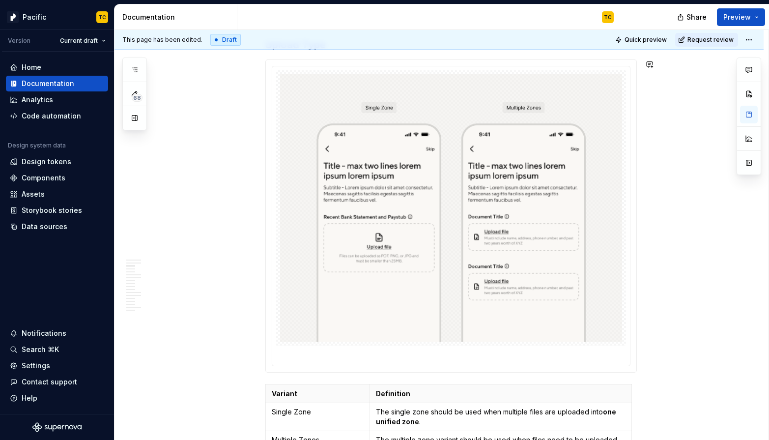
type textarea "*"
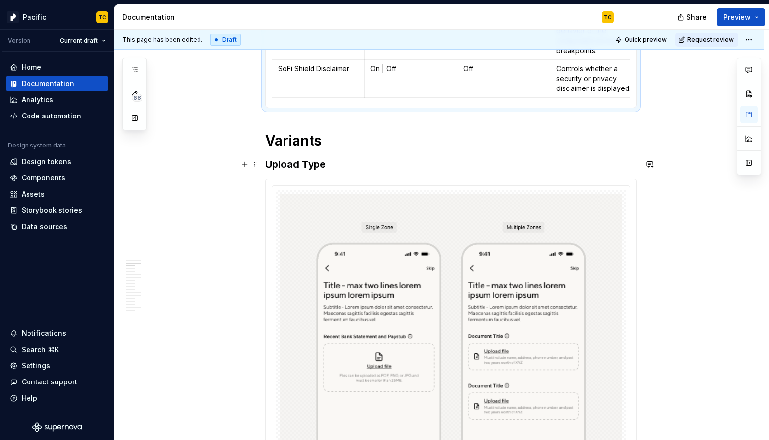
click at [347, 157] on h3 "Upload Type" at bounding box center [451, 164] width 372 height 14
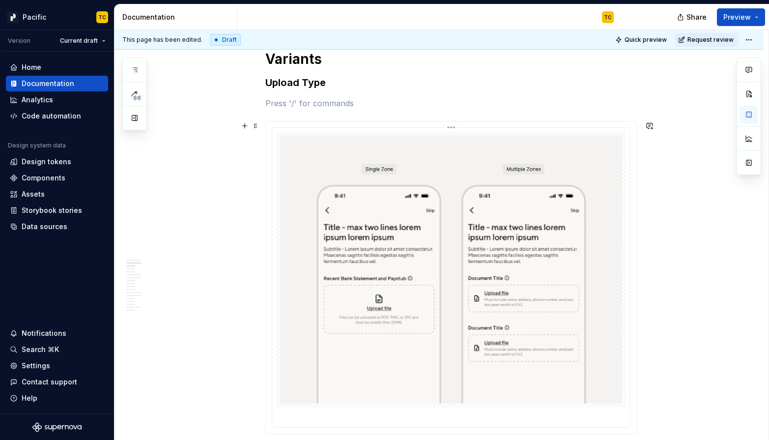
scroll to position [1182, 0]
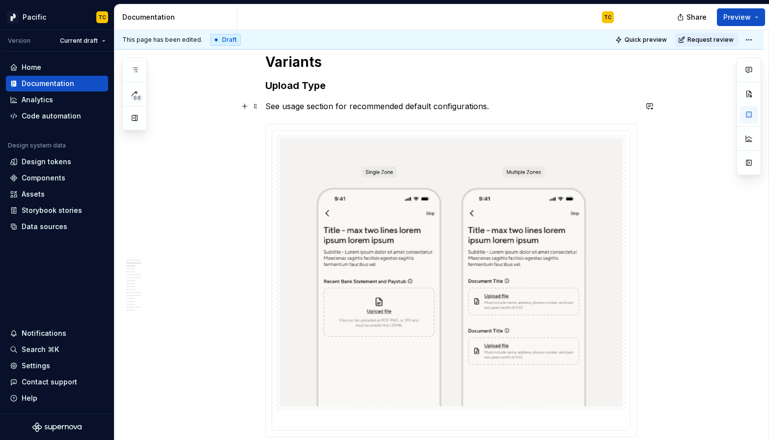
click at [458, 107] on p "See usage section for recommended default configurations." at bounding box center [451, 106] width 372 height 12
click at [424, 104] on p "See usage section for recommended default configurations." at bounding box center [451, 106] width 372 height 12
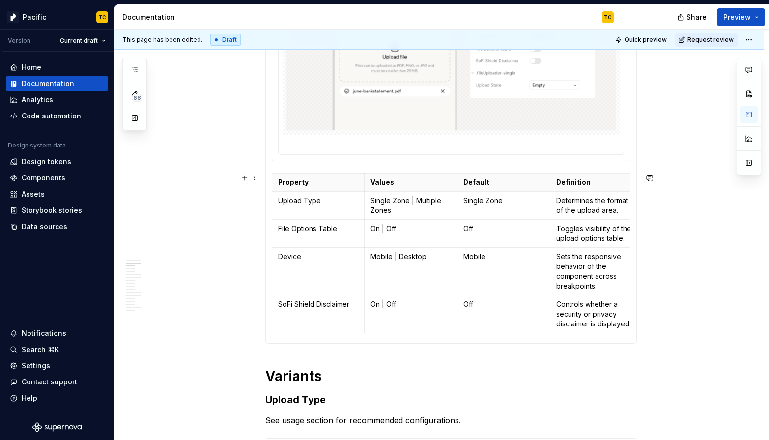
scroll to position [904, 0]
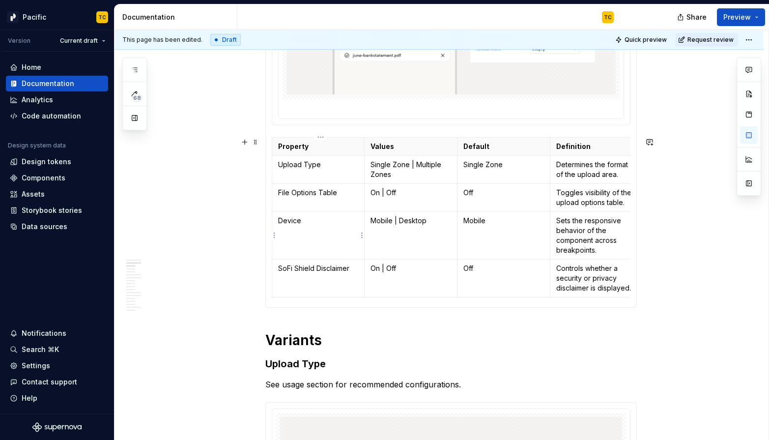
click at [296, 220] on p "Device" at bounding box center [318, 221] width 81 height 10
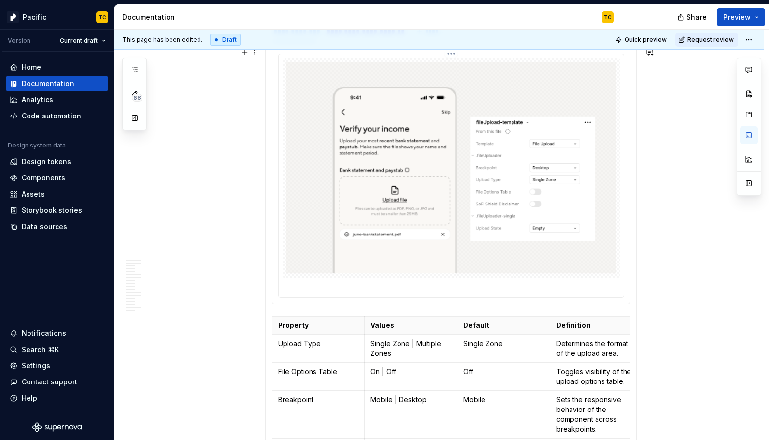
scroll to position [633, 0]
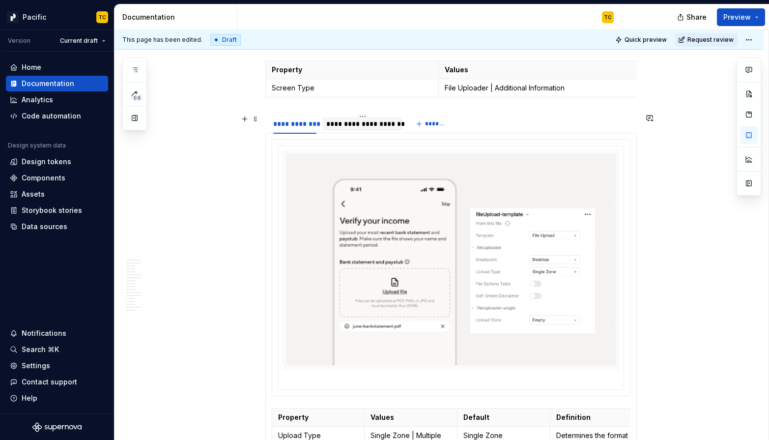
click at [351, 123] on div "**********" at bounding box center [362, 124] width 73 height 10
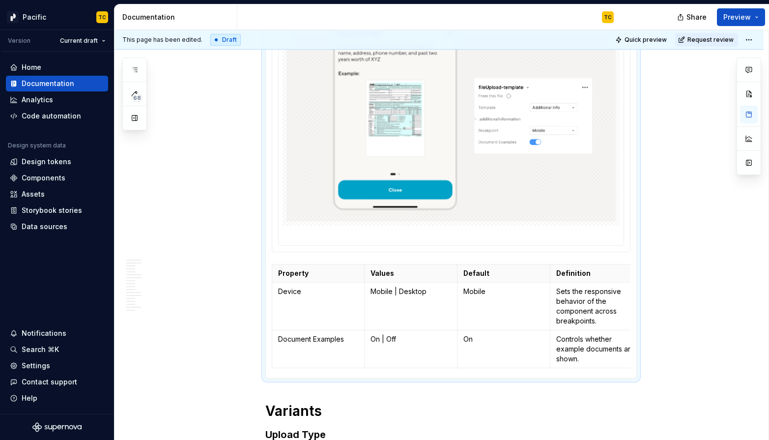
scroll to position [817, 0]
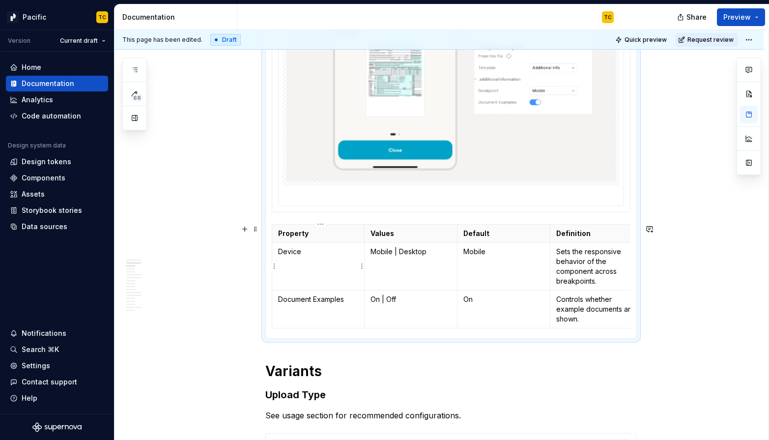
click at [293, 252] on p "Device" at bounding box center [318, 252] width 81 height 10
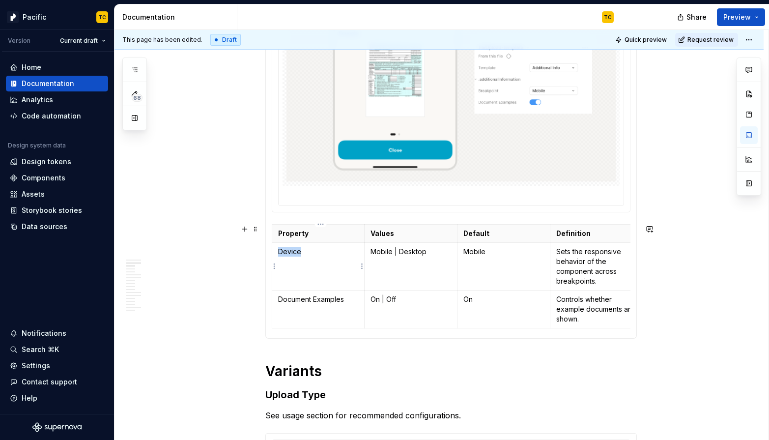
click at [293, 252] on p "Device" at bounding box center [318, 252] width 81 height 10
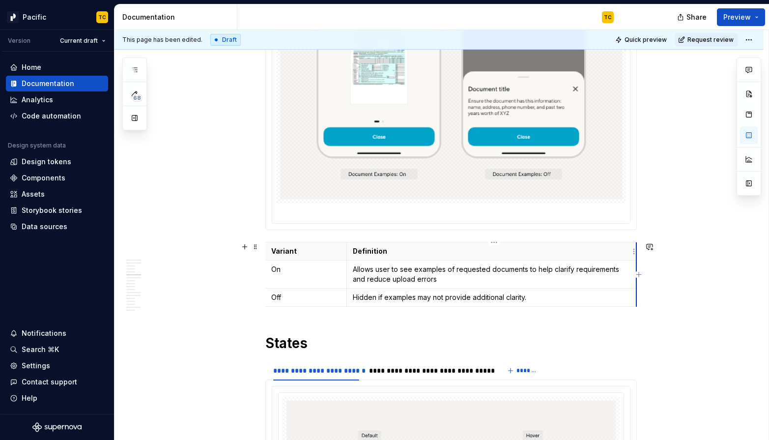
scroll to position [0, 0]
drag, startPoint x: 638, startPoint y: 254, endPoint x: 626, endPoint y: 254, distance: 11.8
drag, startPoint x: 627, startPoint y: 249, endPoint x: 638, endPoint y: 249, distance: 10.8
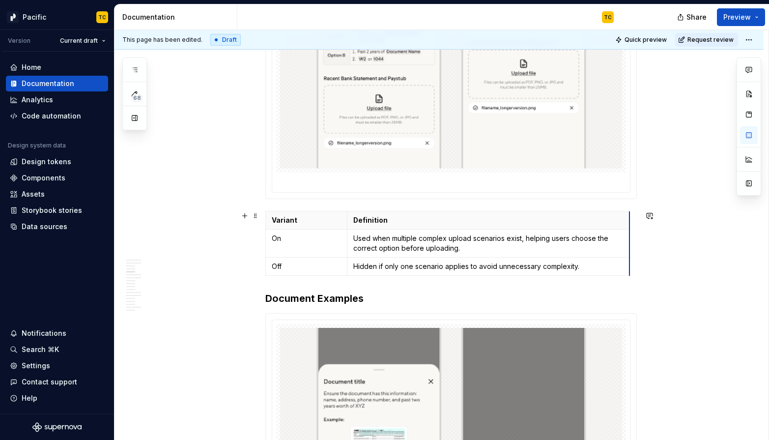
drag, startPoint x: 639, startPoint y: 222, endPoint x: 631, endPoint y: 221, distance: 7.9
drag, startPoint x: 631, startPoint y: 219, endPoint x: 636, endPoint y: 218, distance: 5.4
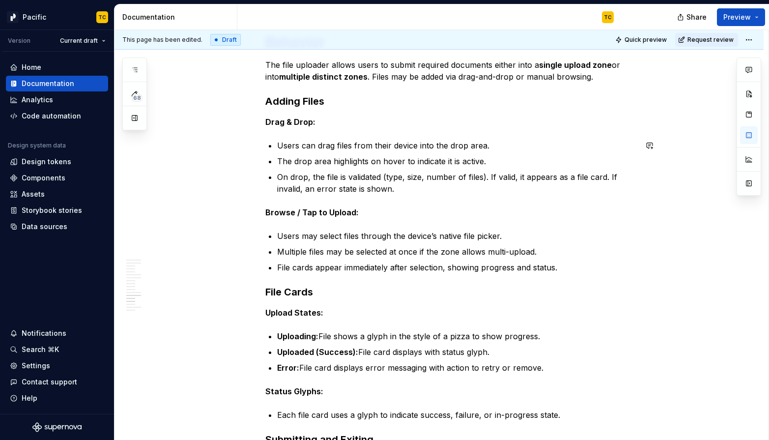
scroll to position [4471, 0]
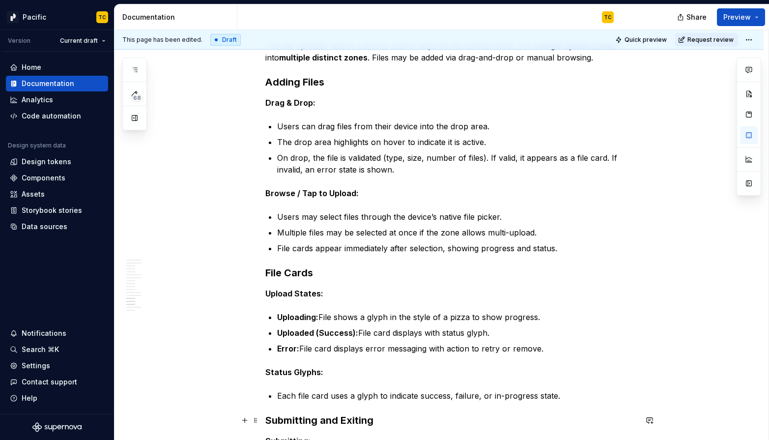
click at [288, 417] on strong "Submitting and Exiting" at bounding box center [319, 420] width 108 height 12
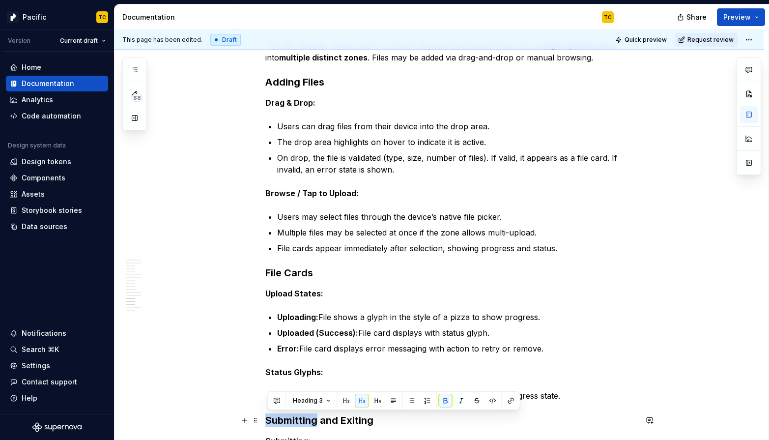
click at [288, 417] on strong "Submitting and Exiting" at bounding box center [319, 420] width 108 height 12
click at [284, 81] on h3 "Adding Files" at bounding box center [451, 82] width 372 height 14
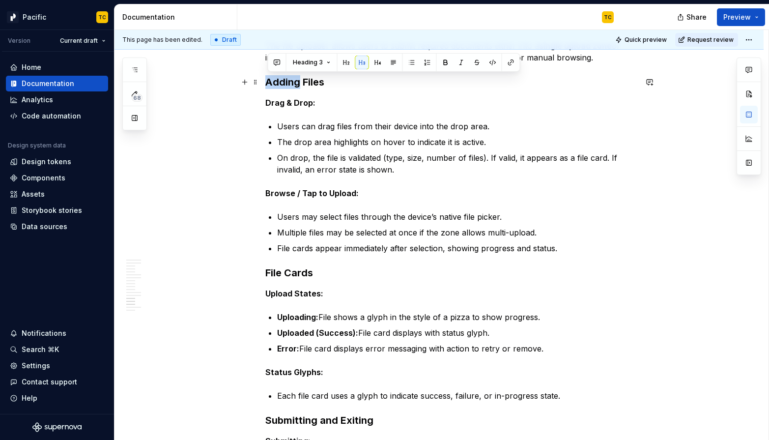
click at [284, 81] on h3 "Adding Files" at bounding box center [451, 82] width 372 height 14
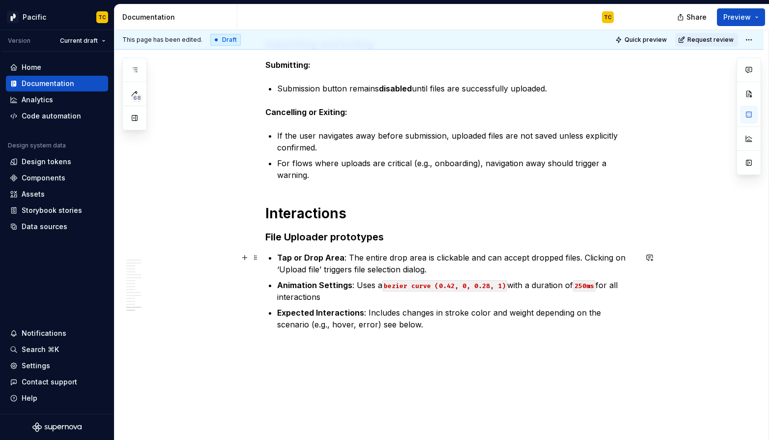
scroll to position [4880, 0]
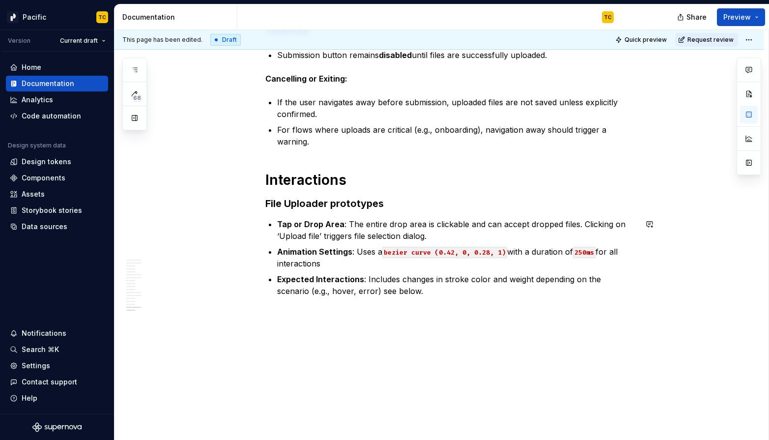
click at [349, 203] on h3 "File Uploader prototypes" at bounding box center [451, 204] width 372 height 14
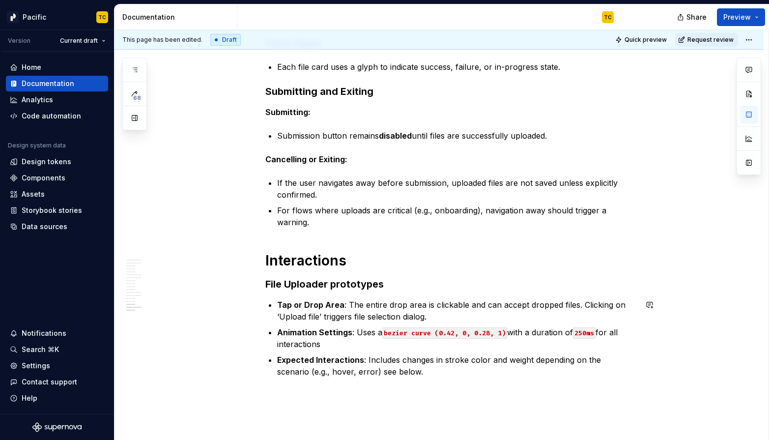
scroll to position [4811, 0]
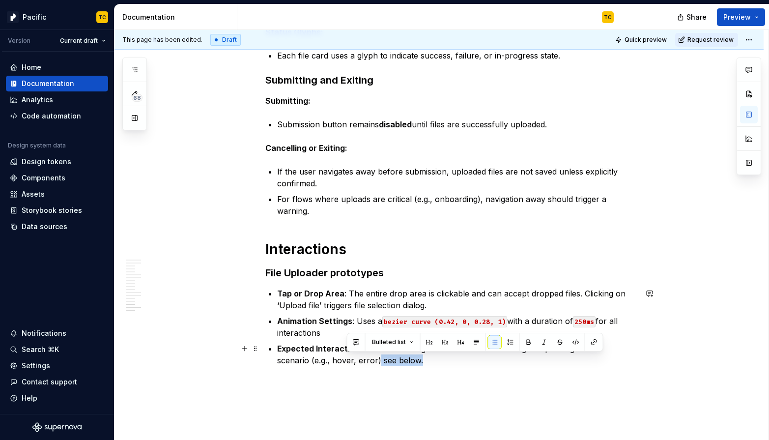
drag, startPoint x: 399, startPoint y: 393, endPoint x: 346, endPoint y: 360, distance: 62.1
click at [346, 360] on p "Expected Interactions : Includes changes in stroke color and weight depending o…" at bounding box center [457, 355] width 360 height 24
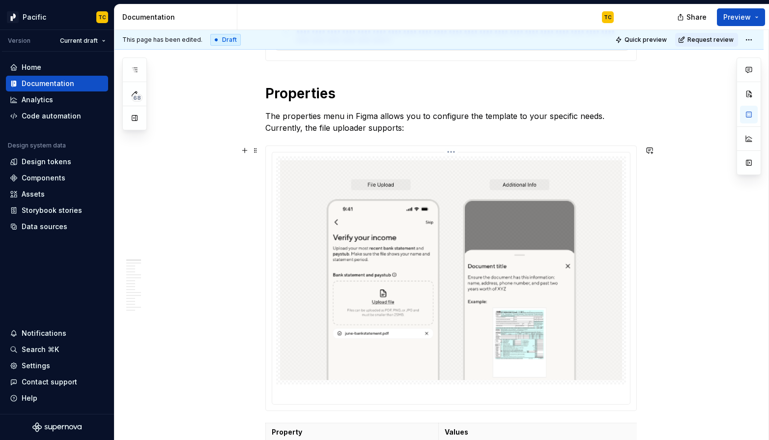
scroll to position [0, 0]
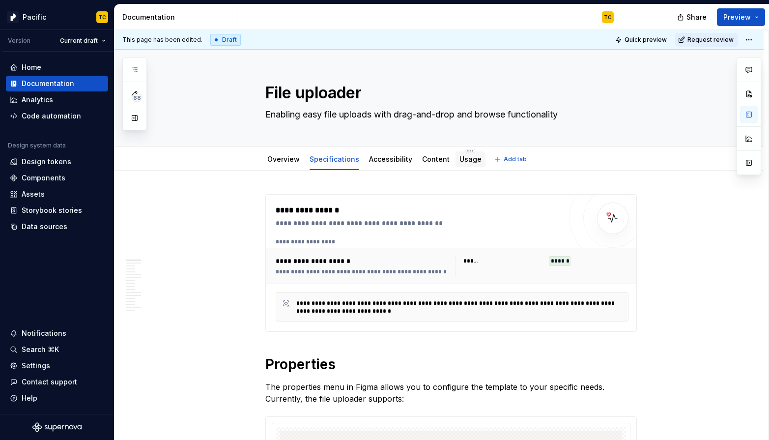
click at [462, 162] on link "Usage" at bounding box center [471, 159] width 22 height 8
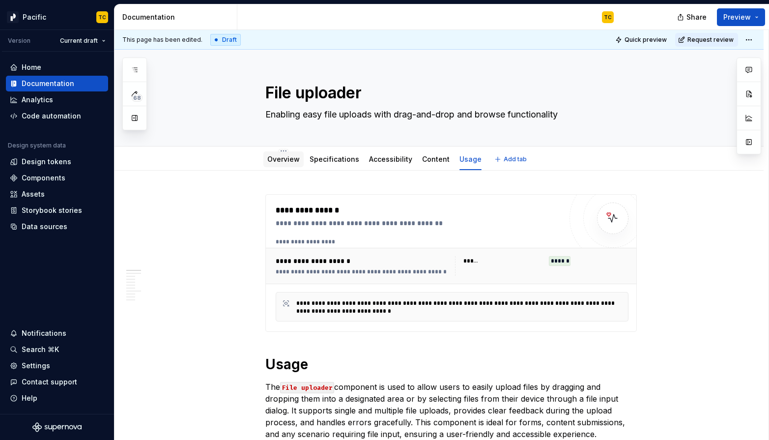
click at [274, 164] on div "Overview" at bounding box center [283, 159] width 32 height 10
click at [755, 14] on button "Preview" at bounding box center [741, 17] width 48 height 18
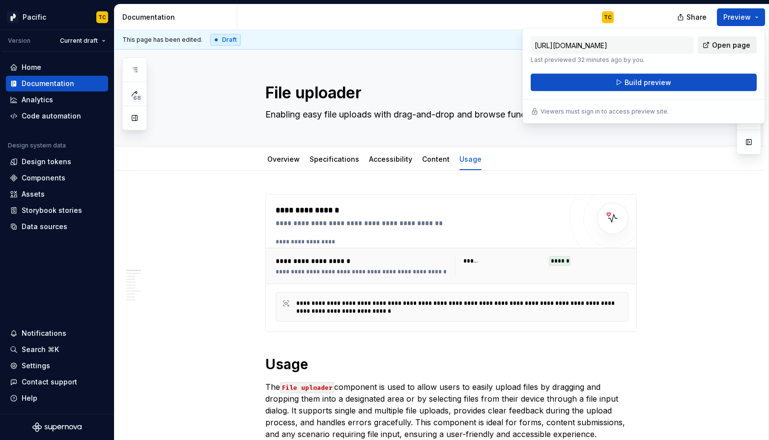
click at [716, 44] on span "Open page" at bounding box center [731, 45] width 38 height 10
click at [324, 165] on div "Specifications" at bounding box center [335, 159] width 58 height 16
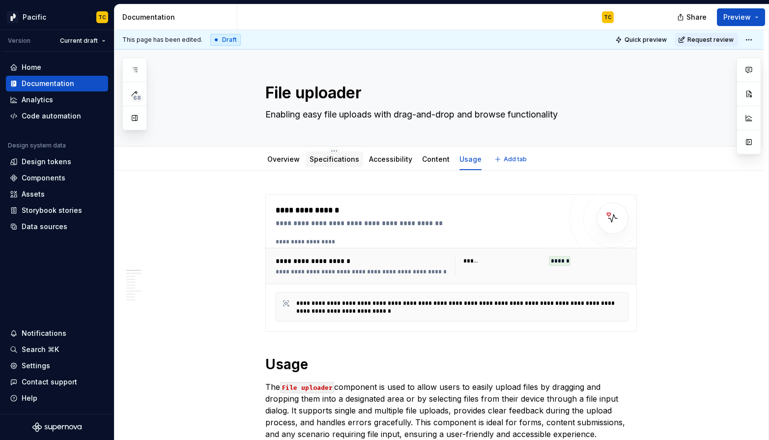
click at [343, 163] on link "Specifications" at bounding box center [335, 159] width 50 height 8
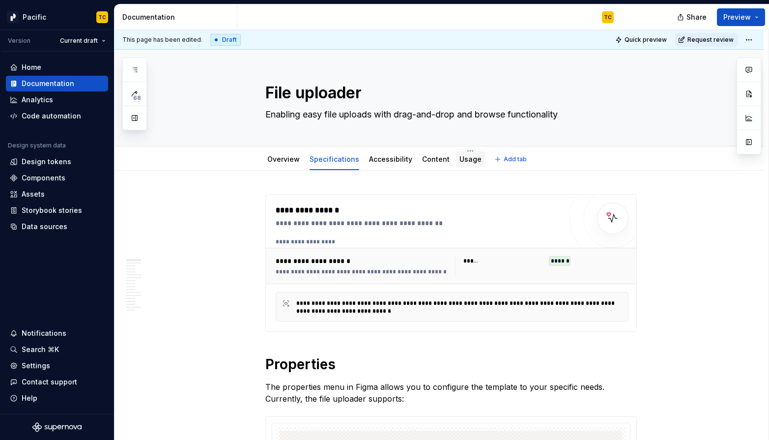
click at [462, 166] on div "Usage" at bounding box center [471, 159] width 30 height 16
click at [462, 163] on link "Usage" at bounding box center [471, 159] width 22 height 8
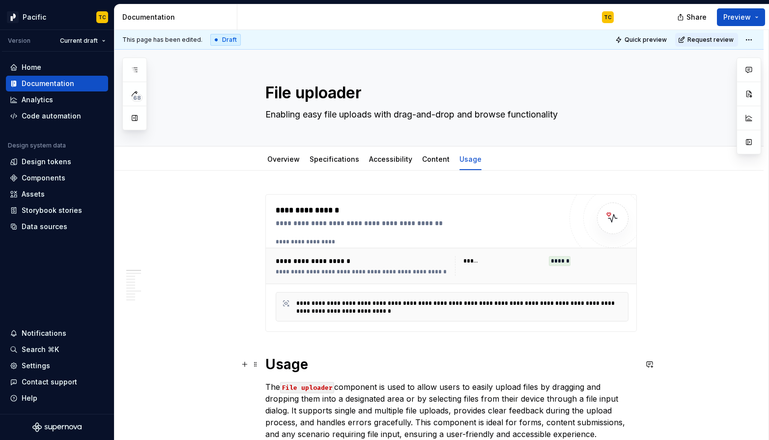
click at [292, 357] on h1 "Usage" at bounding box center [451, 364] width 372 height 18
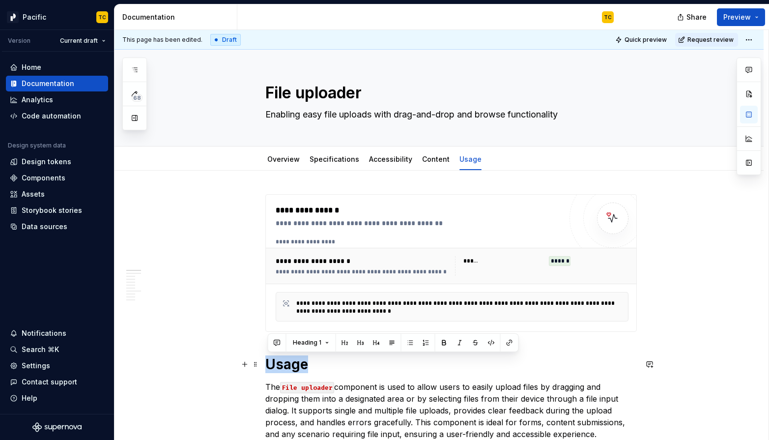
click at [292, 357] on h1 "Usage" at bounding box center [451, 364] width 372 height 18
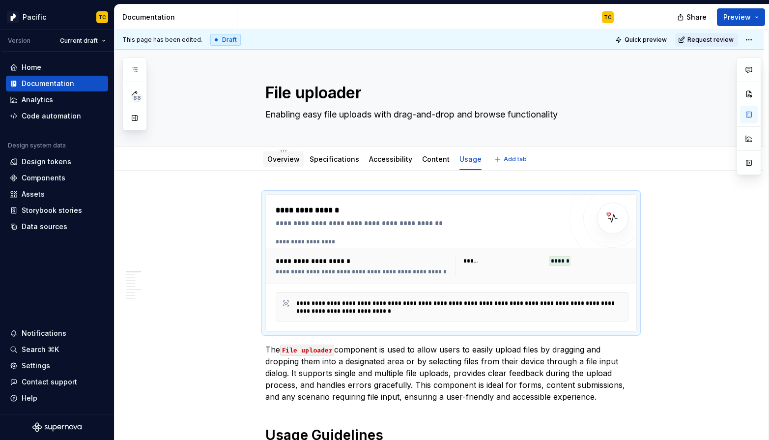
click at [277, 162] on link "Overview" at bounding box center [283, 159] width 32 height 8
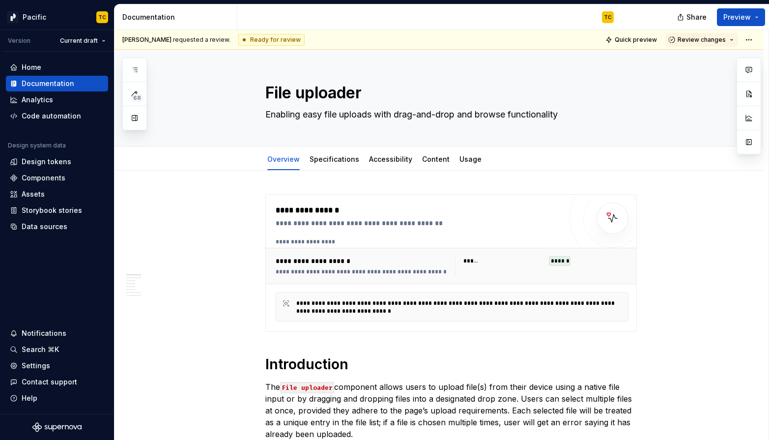
type textarea "*"
